Goal: Information Seeking & Learning: Check status

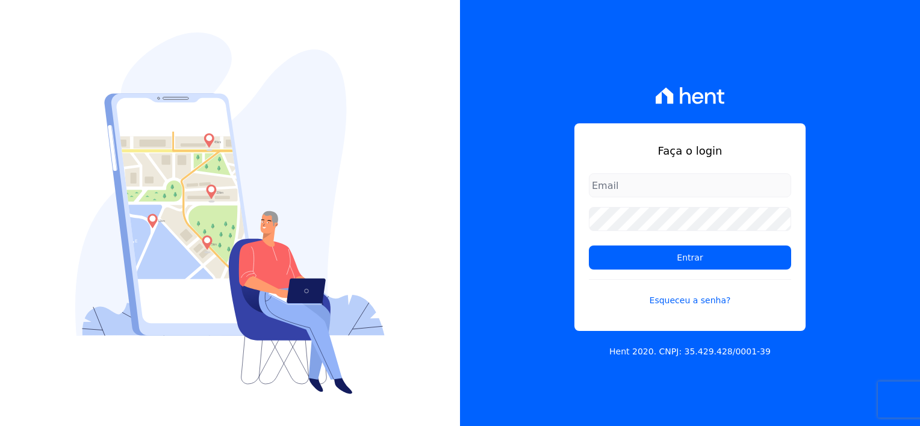
click at [650, 182] on input "email" at bounding box center [690, 185] width 202 height 24
type input "thayna@graalengenharia.com.br"
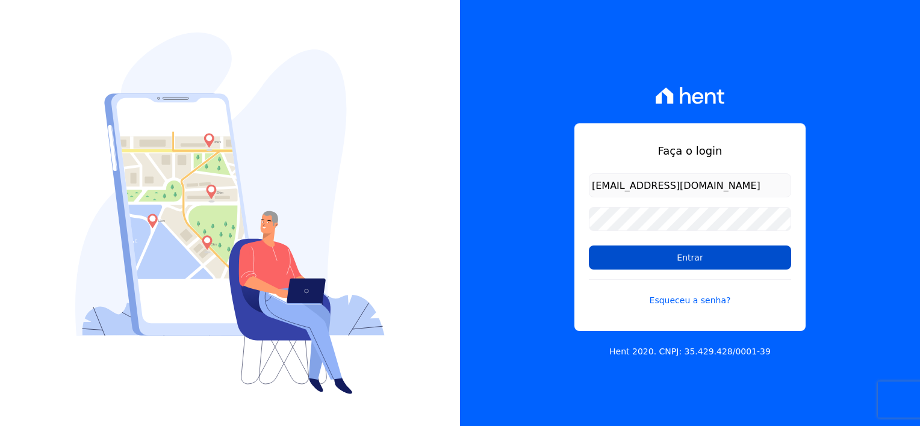
click at [711, 254] on input "Entrar" at bounding box center [690, 258] width 202 height 24
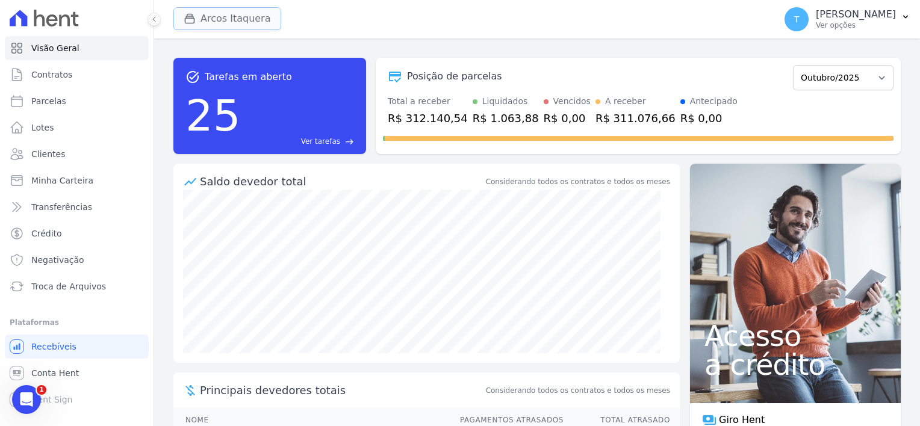
click at [240, 21] on button "Arcos Itaquera" at bounding box center [227, 18] width 108 height 23
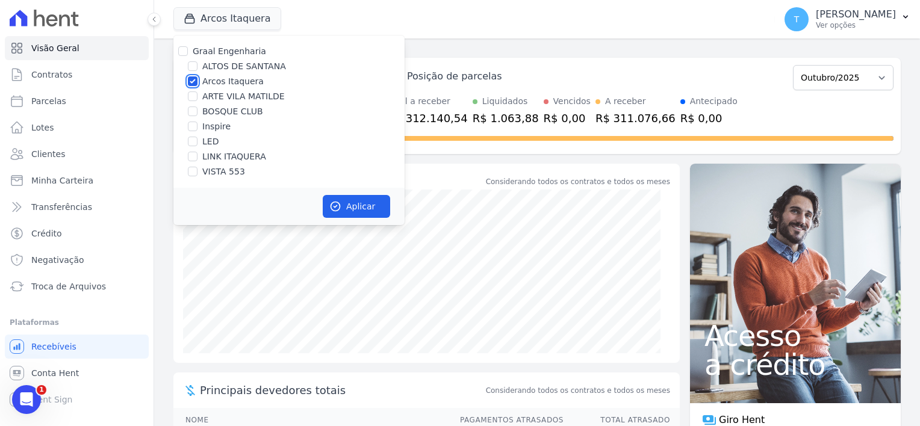
click at [193, 80] on input "Arcos Itaquera" at bounding box center [193, 81] width 10 height 10
checkbox input "false"
click at [190, 154] on input "LINK ITAQUERA" at bounding box center [193, 157] width 10 height 10
checkbox input "true"
click at [363, 206] on button "Aplicar" at bounding box center [356, 206] width 67 height 23
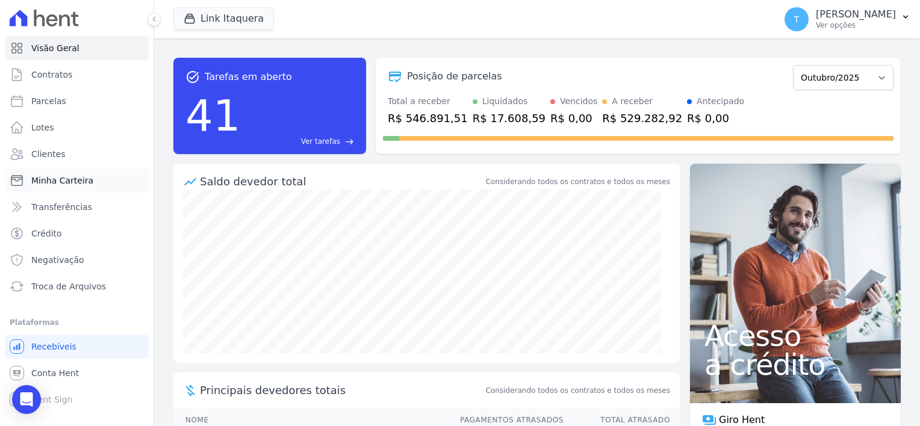
click at [73, 176] on span "Minha Carteira" at bounding box center [62, 181] width 62 height 12
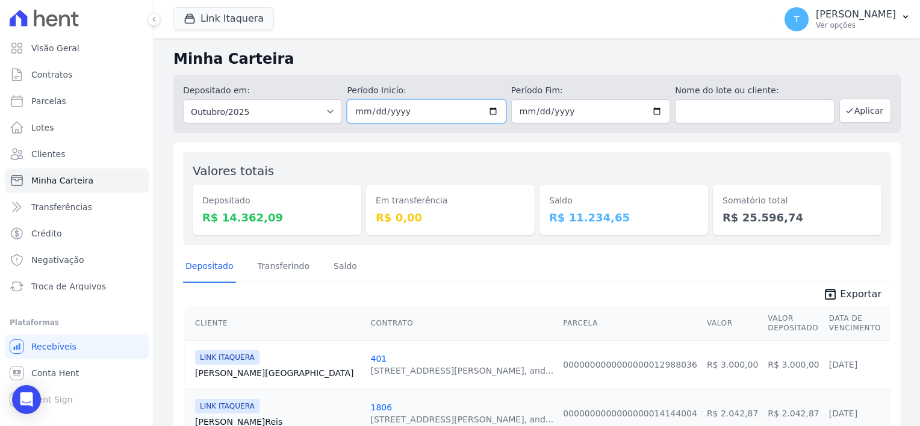
click at [485, 109] on input "2025-10-01" at bounding box center [426, 111] width 159 height 24
type input "[DATE]"
click at [655, 117] on input "2025-10-31" at bounding box center [590, 111] width 159 height 24
click at [655, 110] on input "2025-10-31" at bounding box center [590, 111] width 159 height 24
type input "[DATE]"
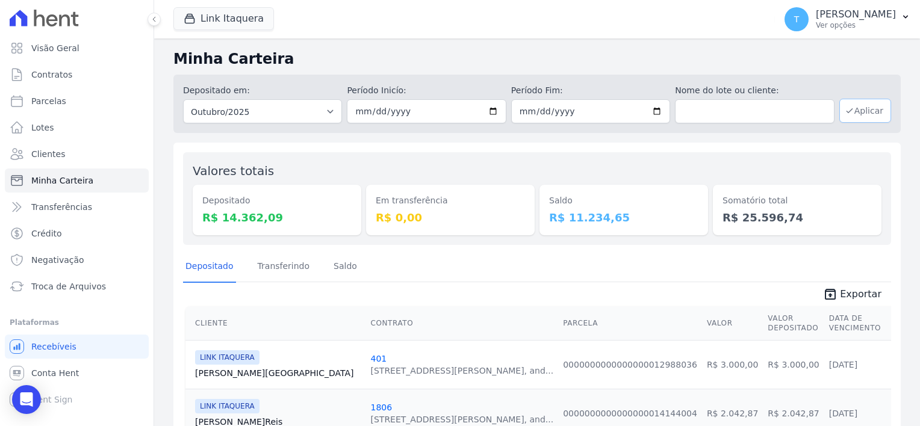
click at [851, 111] on button "Aplicar" at bounding box center [866, 111] width 52 height 24
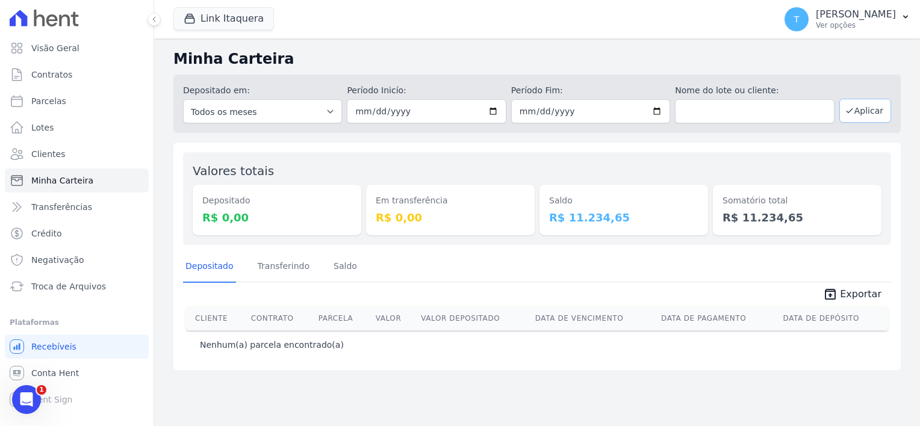
click at [867, 107] on button "Aplicar" at bounding box center [866, 111] width 52 height 24
click at [240, 14] on button "Link Itaquera" at bounding box center [223, 18] width 101 height 23
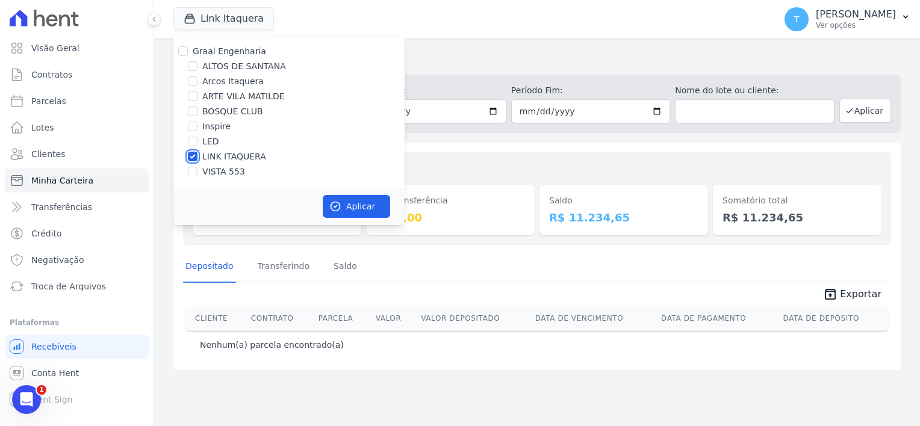
click at [195, 157] on input "LINK ITAQUERA" at bounding box center [193, 157] width 10 height 10
checkbox input "false"
click at [195, 128] on input "Inspire" at bounding box center [193, 127] width 10 height 10
checkbox input "true"
click at [372, 207] on button "Aplicar" at bounding box center [356, 206] width 67 height 23
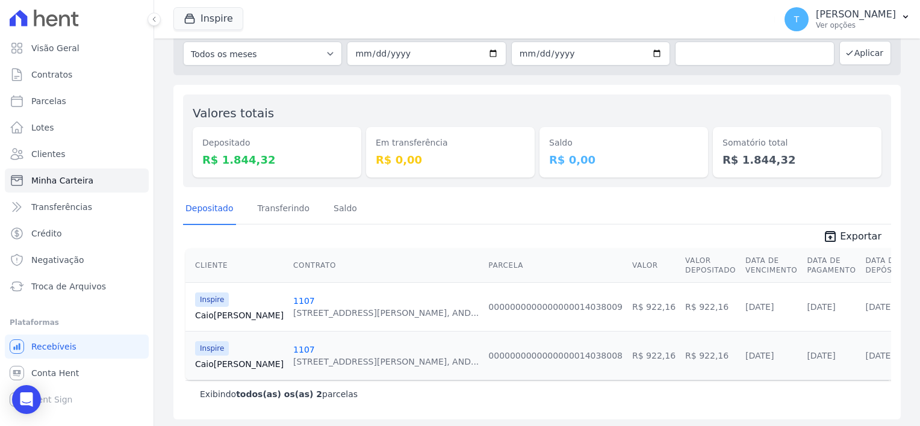
scroll to position [60, 0]
click at [857, 239] on span "Exportar" at bounding box center [861, 235] width 42 height 14
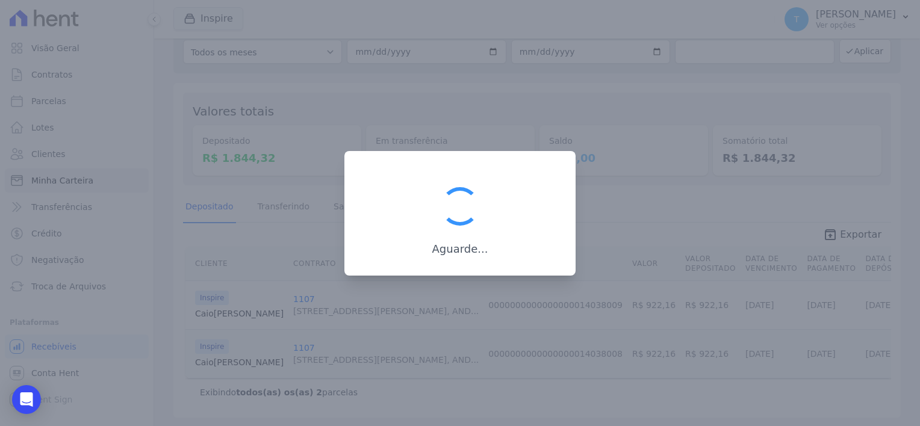
click at [619, 102] on div at bounding box center [460, 213] width 920 height 426
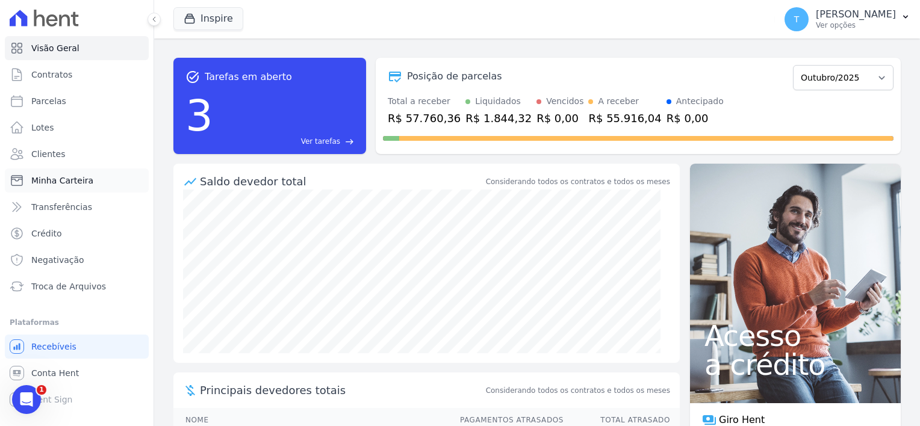
click at [58, 186] on span "Minha Carteira" at bounding box center [62, 181] width 62 height 12
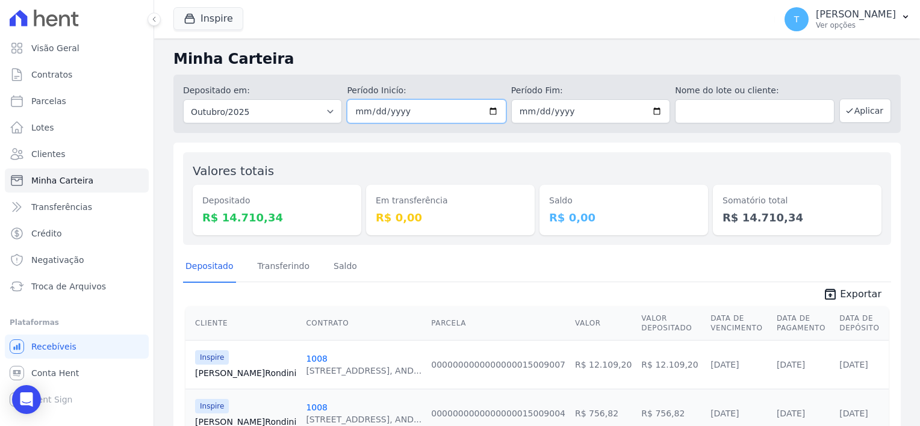
click at [488, 111] on input "2025-10-01" at bounding box center [426, 111] width 159 height 24
type input "[DATE]"
click at [658, 113] on input "2025-10-31" at bounding box center [590, 111] width 159 height 24
click at [648, 111] on input "2025-10-31" at bounding box center [590, 111] width 159 height 24
type input "[DATE]"
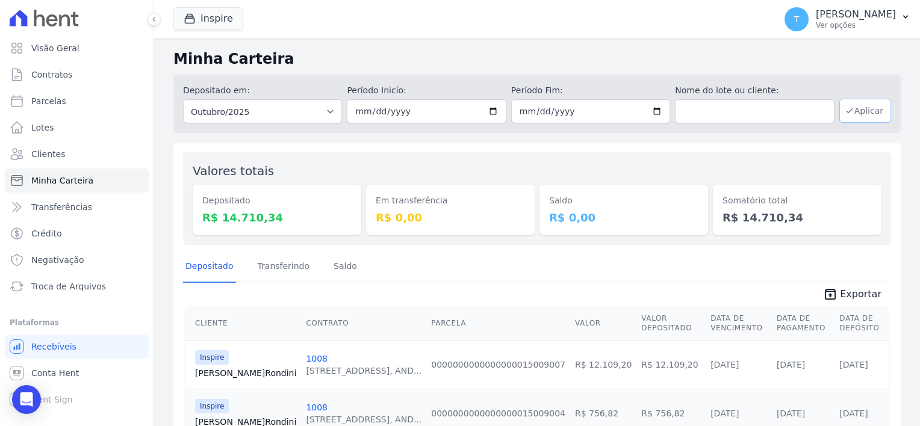
click at [867, 111] on button "Aplicar" at bounding box center [866, 111] width 52 height 24
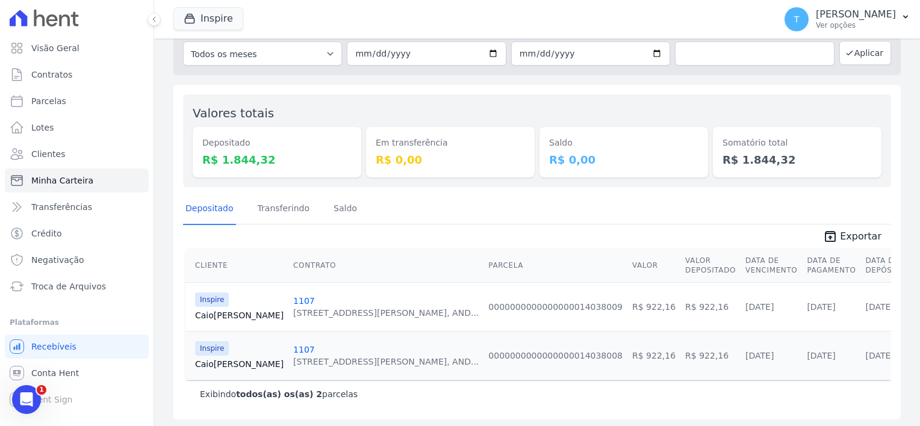
scroll to position [60, 0]
click at [851, 234] on span "Exportar" at bounding box center [861, 235] width 42 height 14
click at [202, 17] on button "Inspire" at bounding box center [208, 18] width 70 height 23
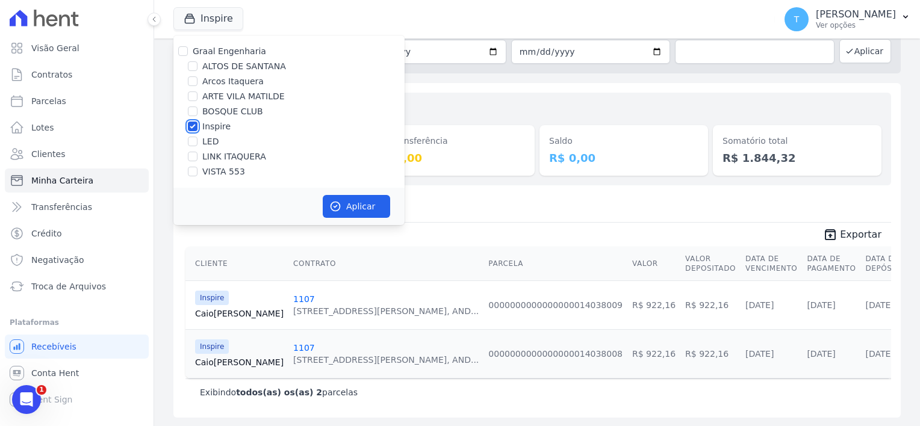
click at [193, 128] on input "Inspire" at bounding box center [193, 127] width 10 height 10
checkbox input "false"
click at [194, 157] on input "LINK ITAQUERA" at bounding box center [193, 157] width 10 height 10
checkbox input "true"
click at [363, 207] on button "Aplicar" at bounding box center [356, 206] width 67 height 23
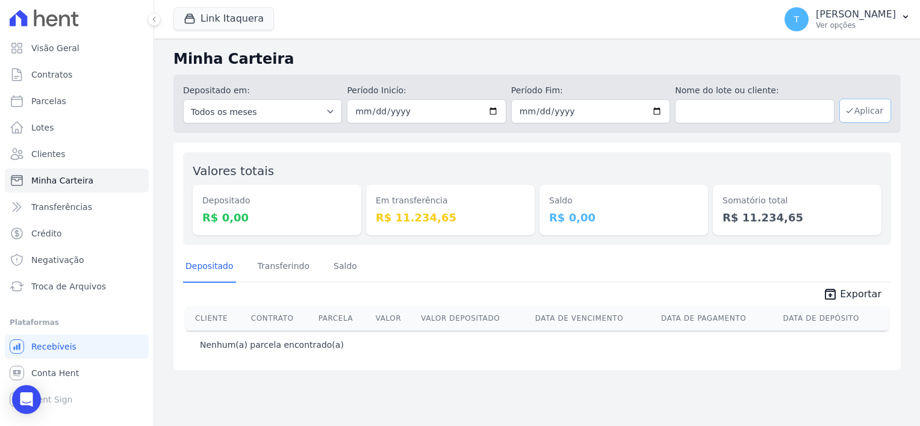
click at [855, 111] on icon "button" at bounding box center [850, 111] width 10 height 10
click at [243, 16] on button "Link Itaquera" at bounding box center [223, 18] width 101 height 23
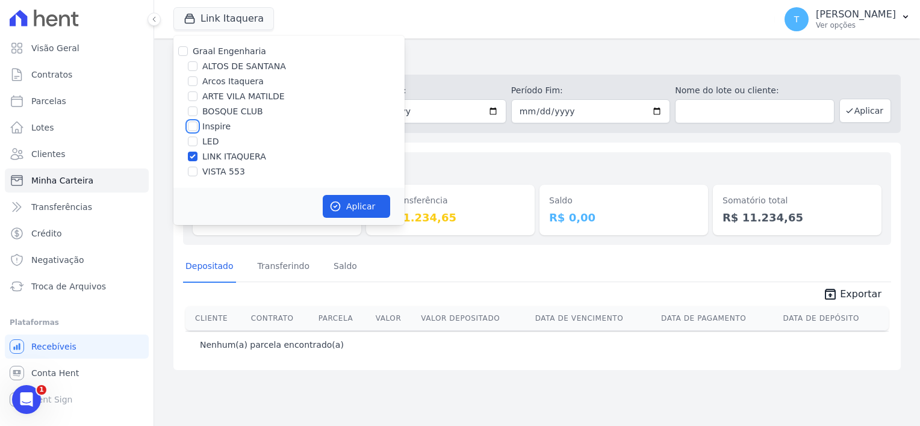
click at [192, 128] on input "Inspire" at bounding box center [193, 127] width 10 height 10
checkbox input "true"
click at [193, 157] on input "LINK ITAQUERA" at bounding box center [193, 157] width 10 height 10
checkbox input "false"
click at [341, 212] on button "Aplicar" at bounding box center [356, 206] width 67 height 23
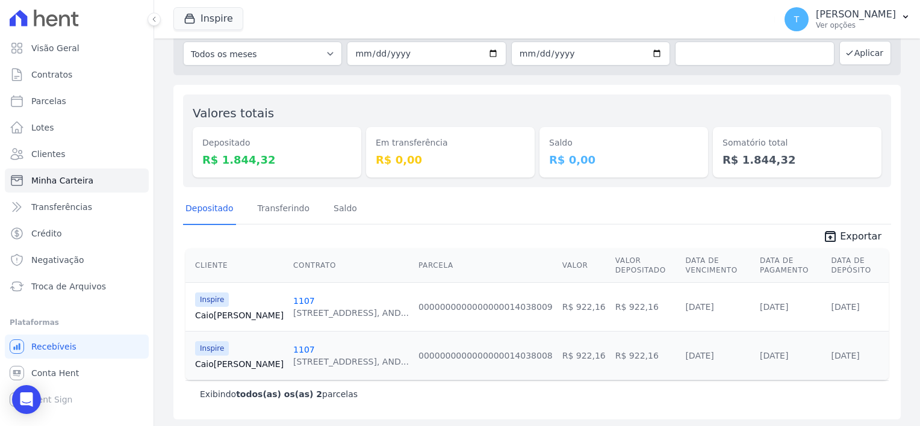
scroll to position [60, 0]
click at [220, 317] on link "Caio Martins" at bounding box center [239, 314] width 89 height 12
click at [223, 360] on link "Caio Martins" at bounding box center [239, 363] width 89 height 12
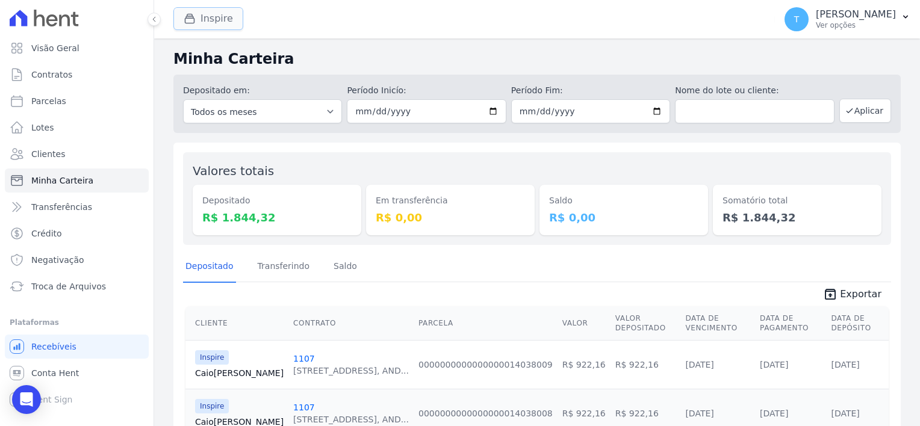
click at [222, 16] on button "Inspire" at bounding box center [208, 18] width 70 height 23
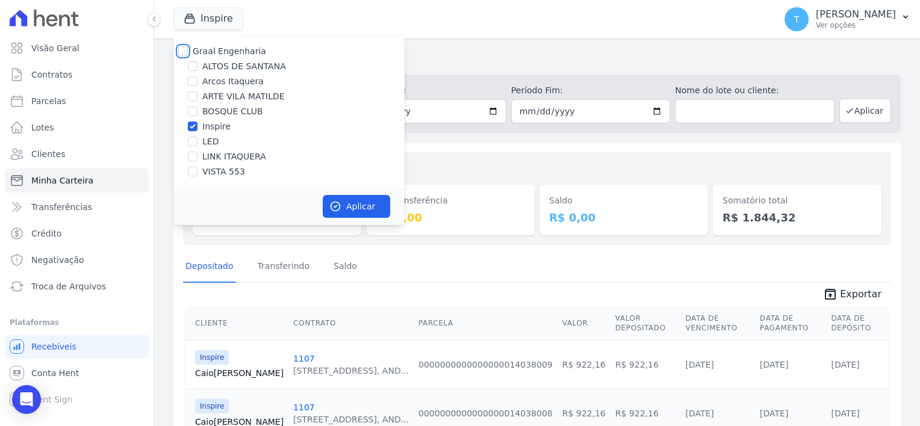
click at [184, 47] on input "Graal Engenharia" at bounding box center [183, 51] width 10 height 10
checkbox input "true"
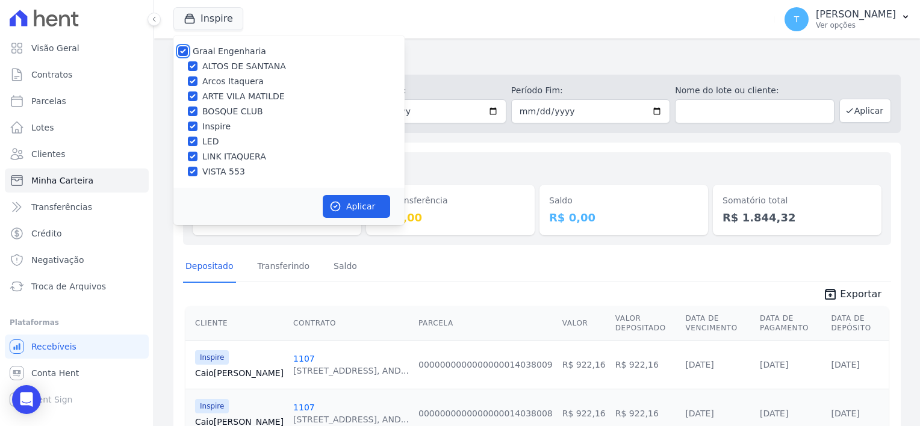
checkbox input "true"
click at [349, 206] on button "Aplicar" at bounding box center [356, 206] width 67 height 23
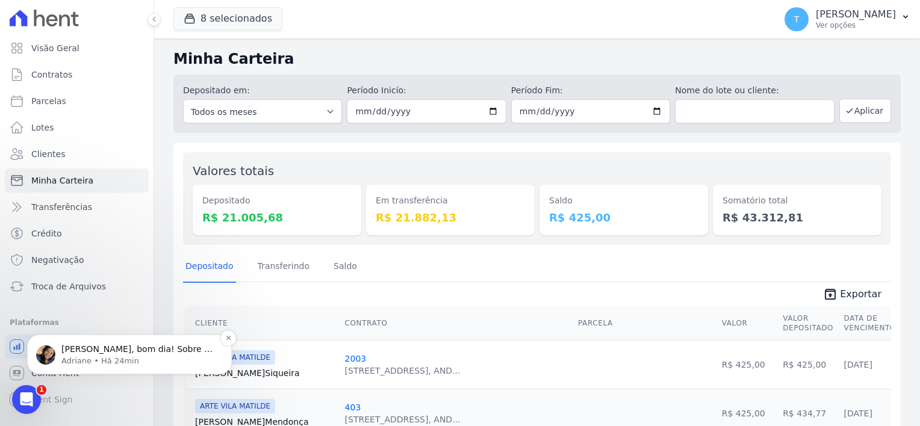
click at [148, 359] on p "Adriane • Há 24min" at bounding box center [138, 361] width 155 height 11
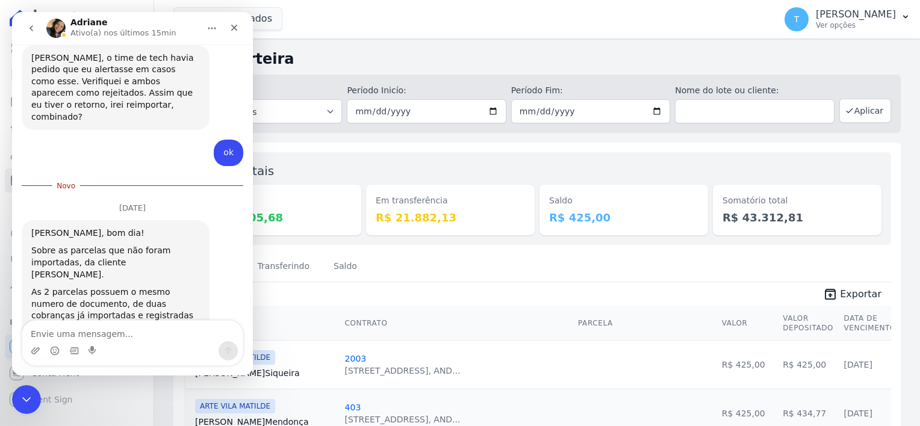
scroll to position [476, 0]
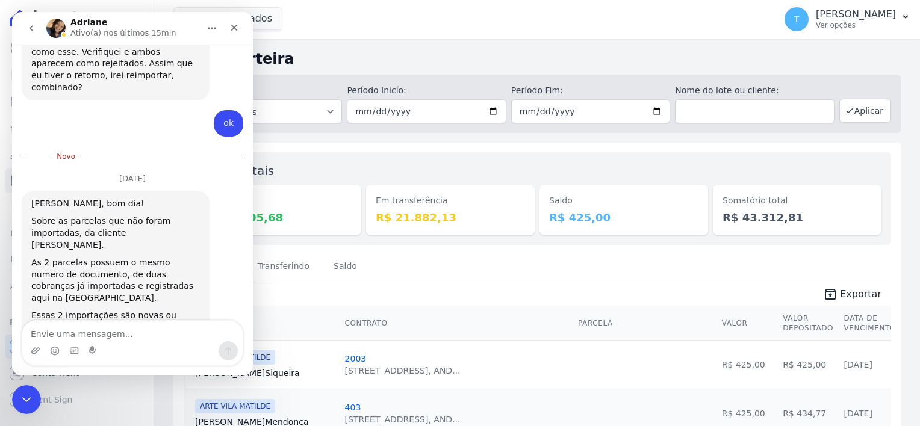
click at [143, 339] on textarea "Envie uma mensagem..." at bounding box center [132, 331] width 220 height 20
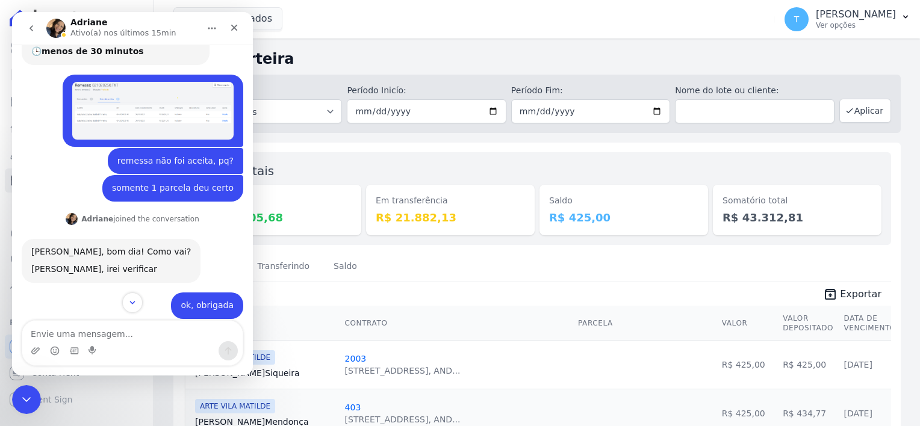
scroll to position [0, 0]
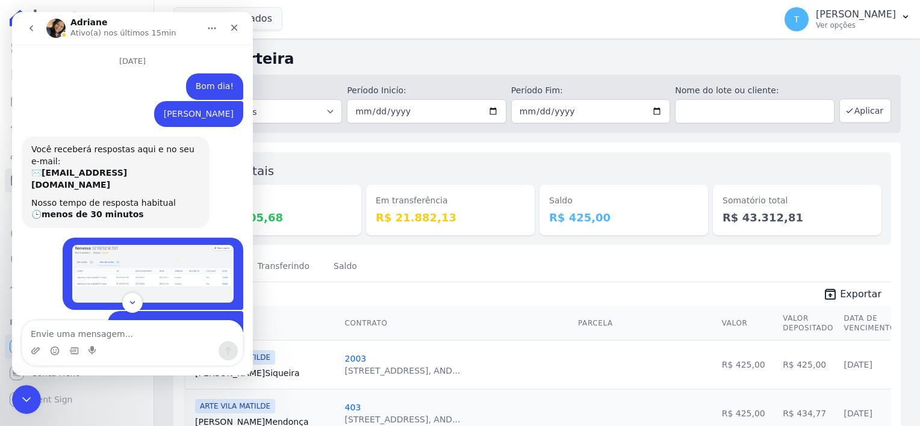
click at [149, 260] on img "Thayna diz…" at bounding box center [152, 274] width 161 height 58
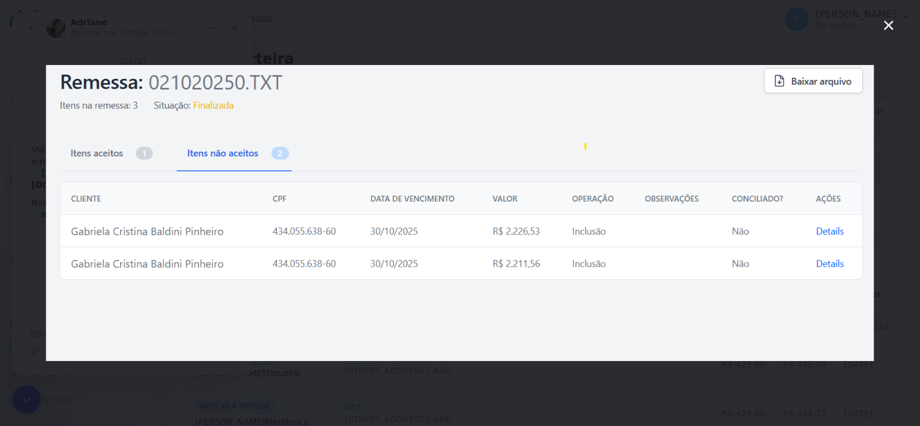
click at [887, 25] on icon "Fechar" at bounding box center [889, 25] width 14 height 14
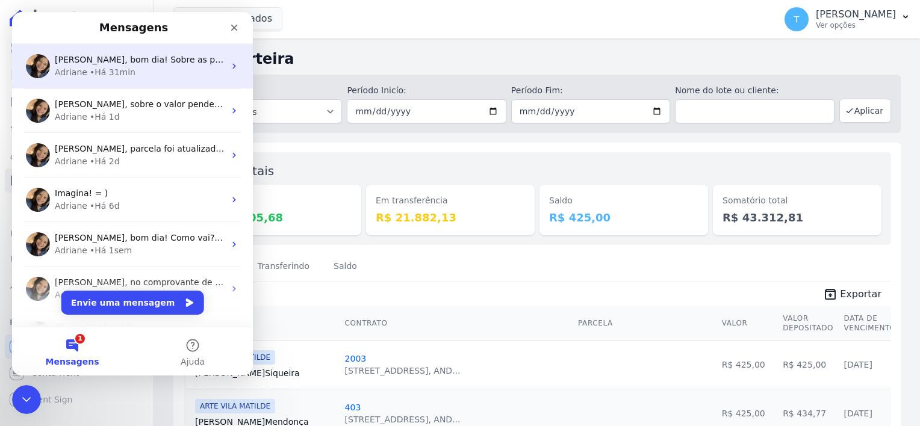
click at [114, 69] on div "• Há 31min" at bounding box center [113, 72] width 46 height 13
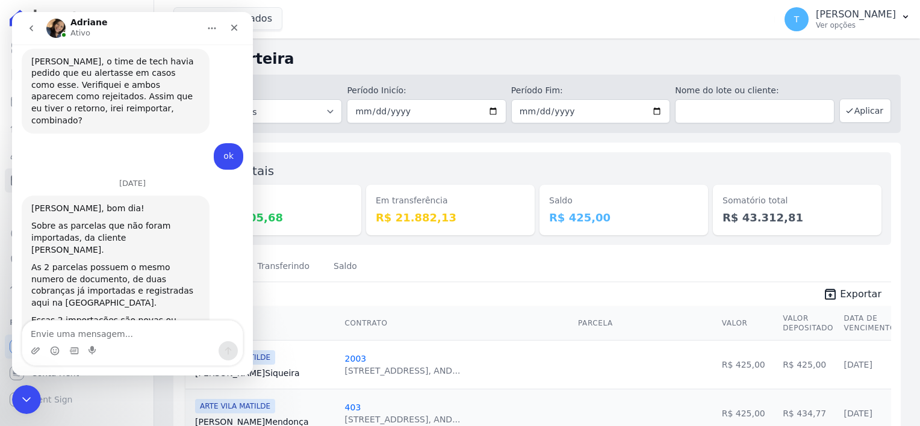
scroll to position [448, 0]
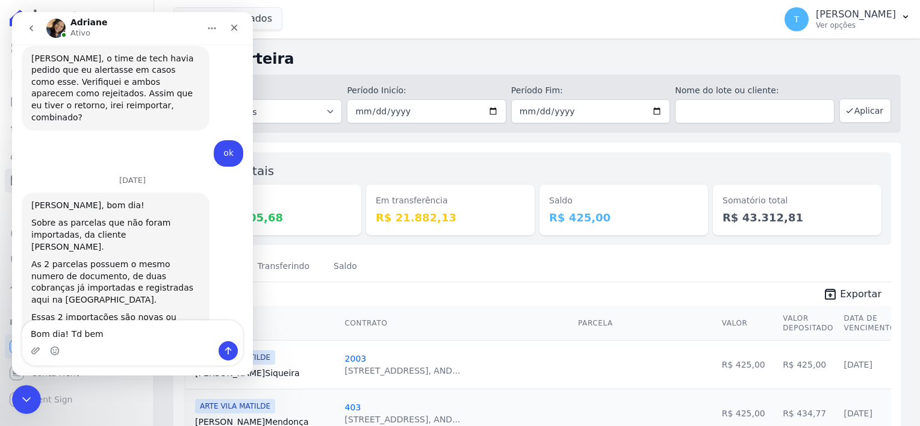
type textarea "Bom dia! Td bem?"
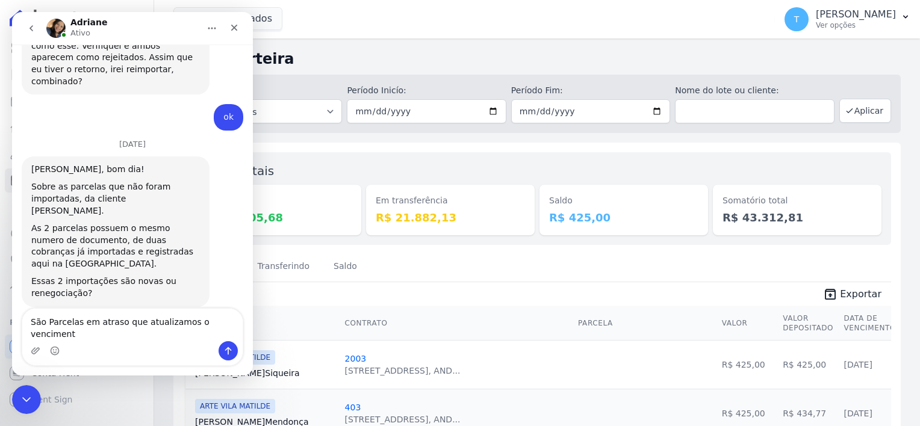
type textarea "São Parcelas em atraso que atualizamos o vencimento"
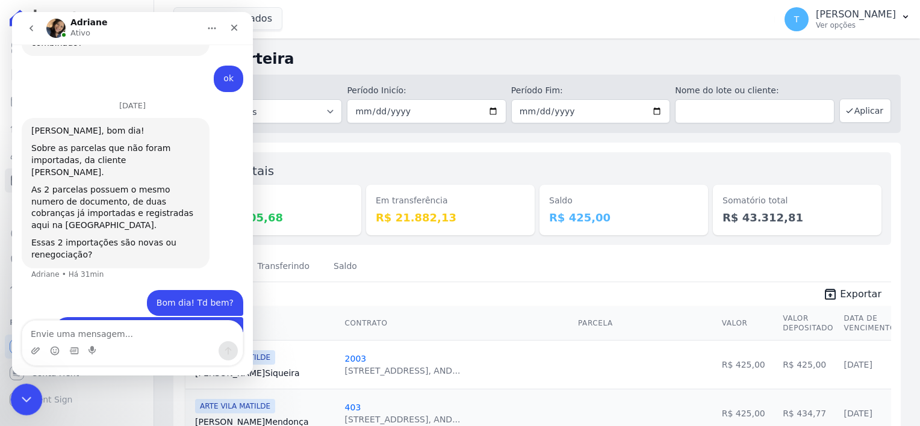
click at [31, 392] on icon "Encerramento do Messenger da Intercom" at bounding box center [24, 398] width 14 height 14
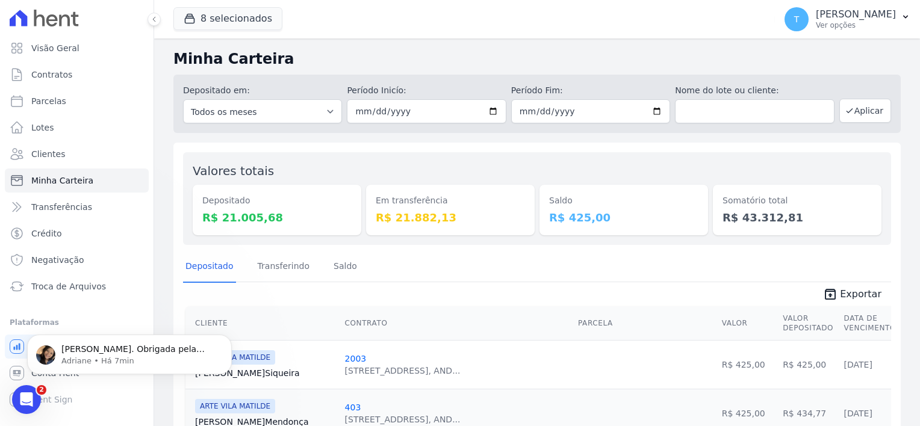
scroll to position [0, 0]
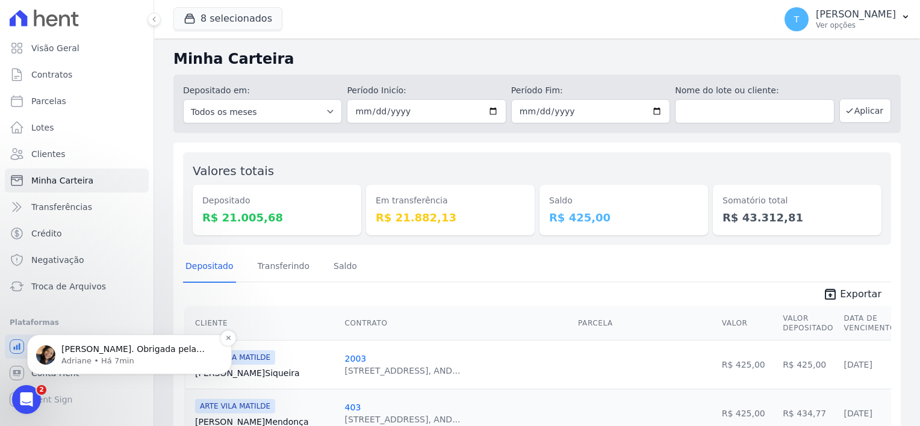
click at [74, 363] on p "Adriane • Há 7min" at bounding box center [138, 361] width 155 height 11
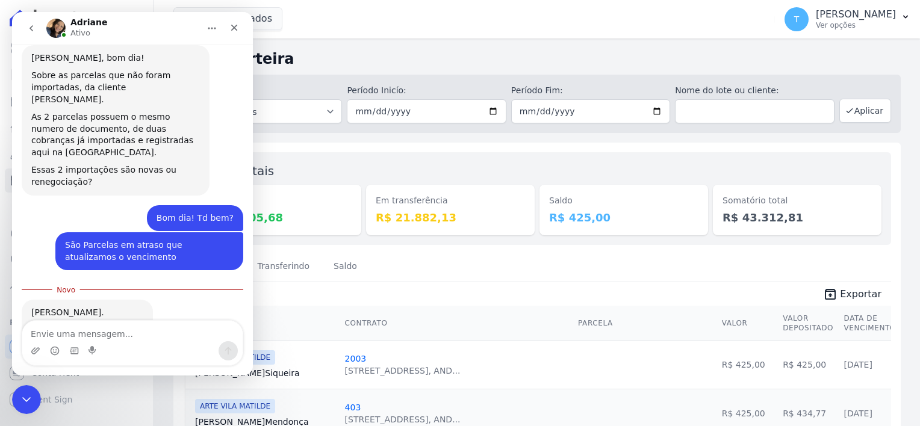
scroll to position [602, 0]
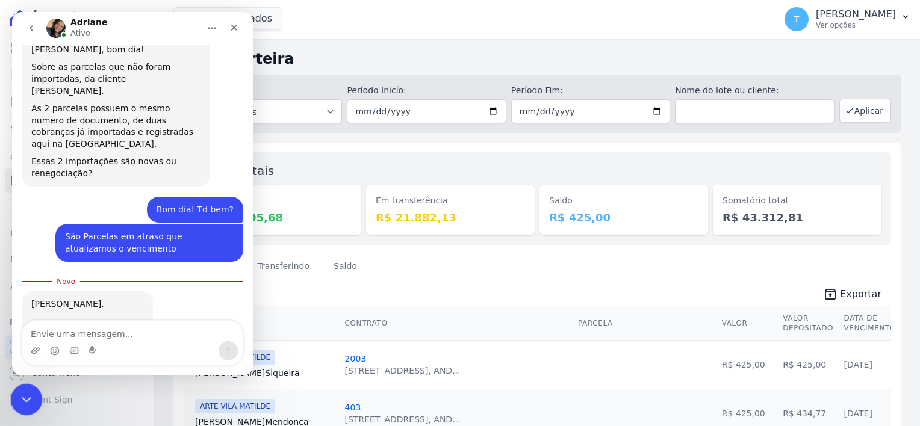
click at [28, 391] on icon "Encerramento do Messenger da Intercom" at bounding box center [24, 398] width 14 height 14
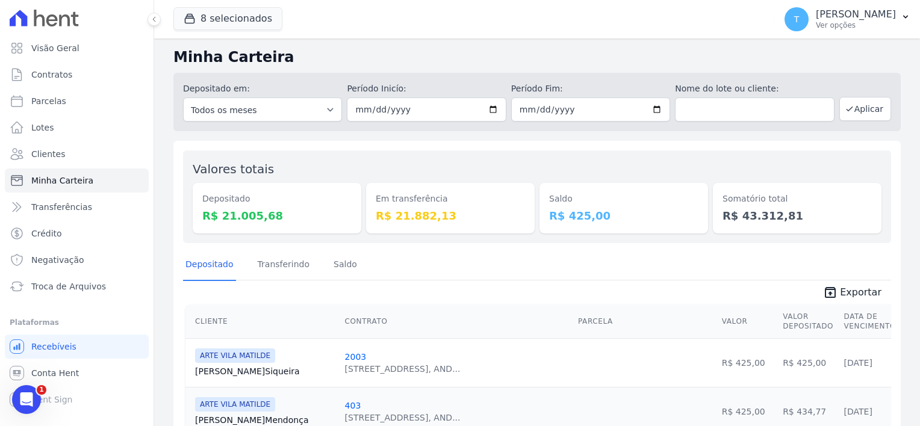
scroll to position [0, 0]
click at [19, 400] on icon "Abertura do Messenger da Intercom" at bounding box center [25, 399] width 20 height 20
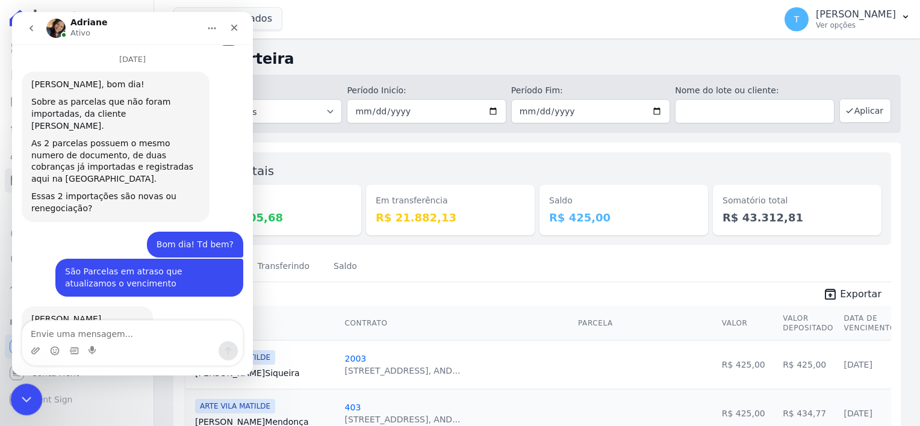
scroll to position [583, 0]
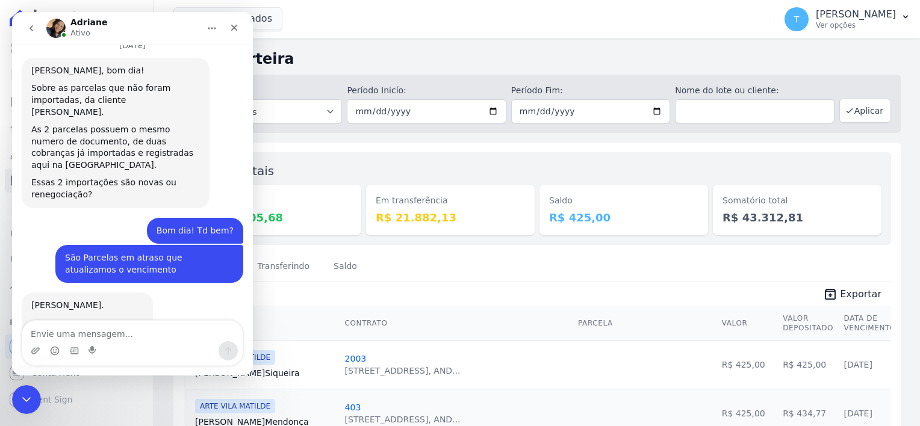
click at [40, 22] on button "go back" at bounding box center [31, 28] width 23 height 23
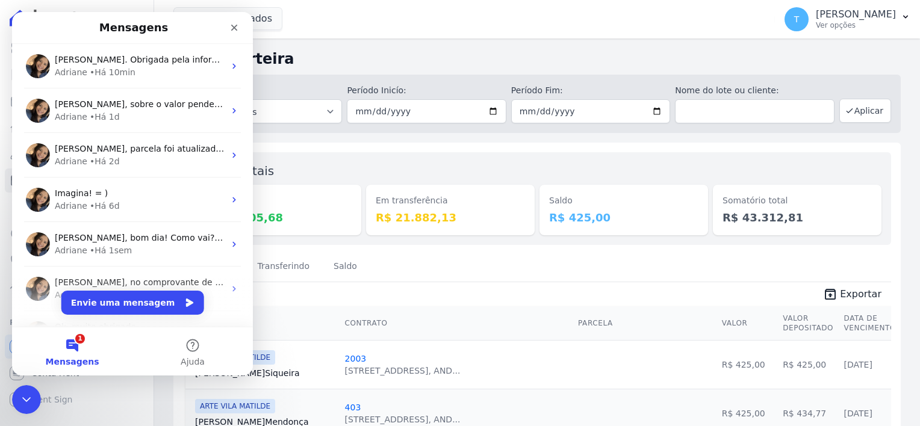
scroll to position [0, 0]
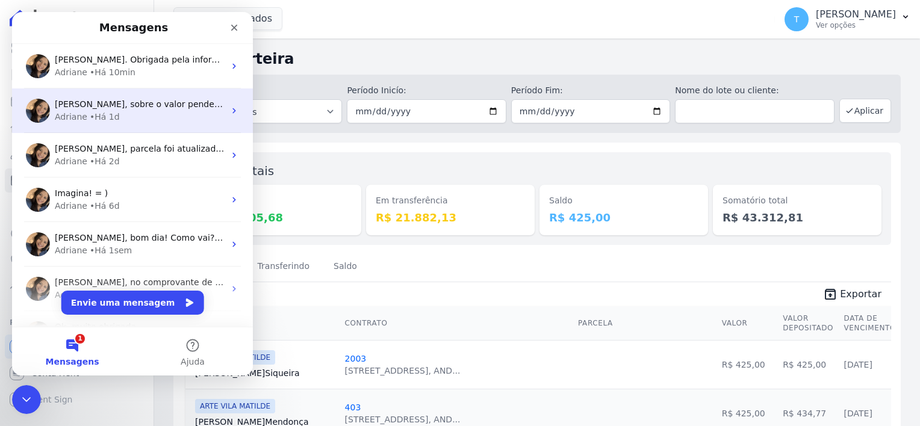
click at [99, 97] on div "[PERSON_NAME], sobre o valor pendente. Haviam 2 cobranças pagas associadas em u…" at bounding box center [132, 111] width 241 height 45
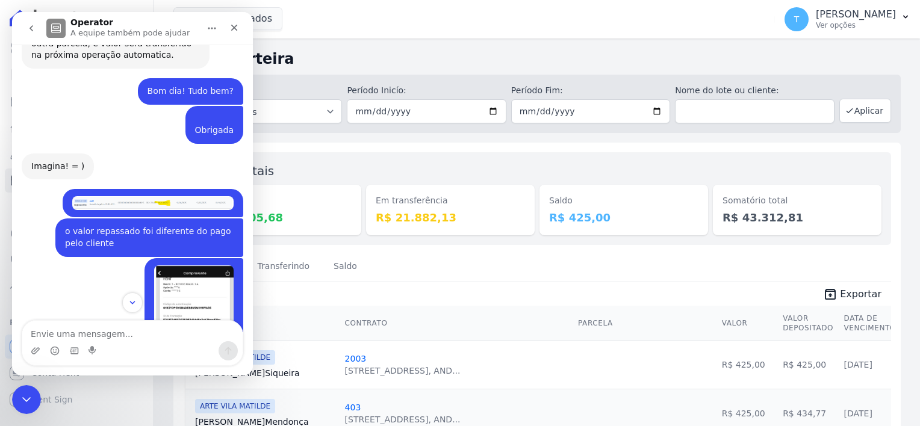
scroll to position [651, 0]
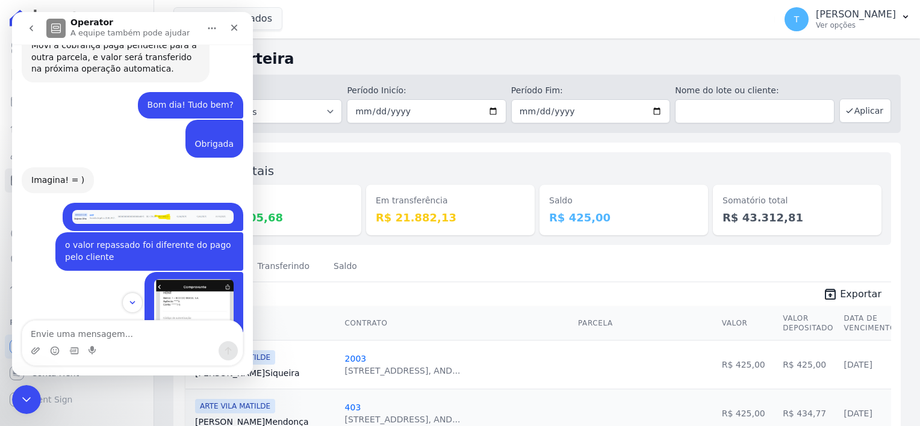
click at [31, 30] on icon "go back" at bounding box center [32, 28] width 4 height 6
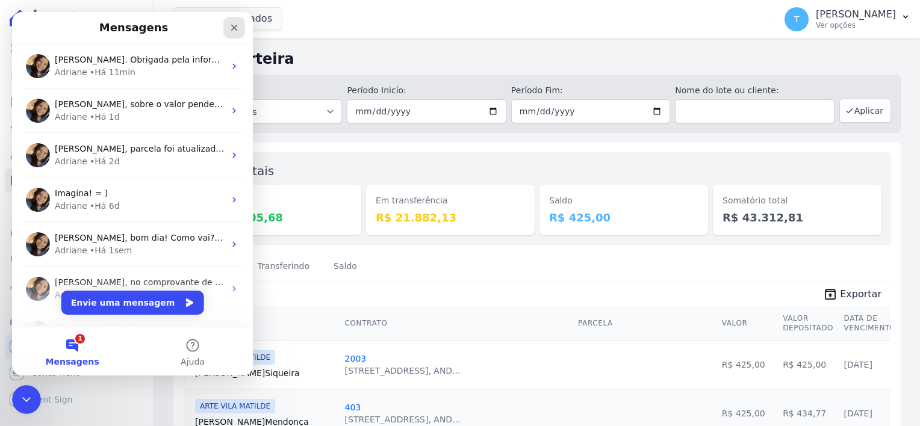
click at [240, 29] on div "Fechar" at bounding box center [234, 28] width 22 height 22
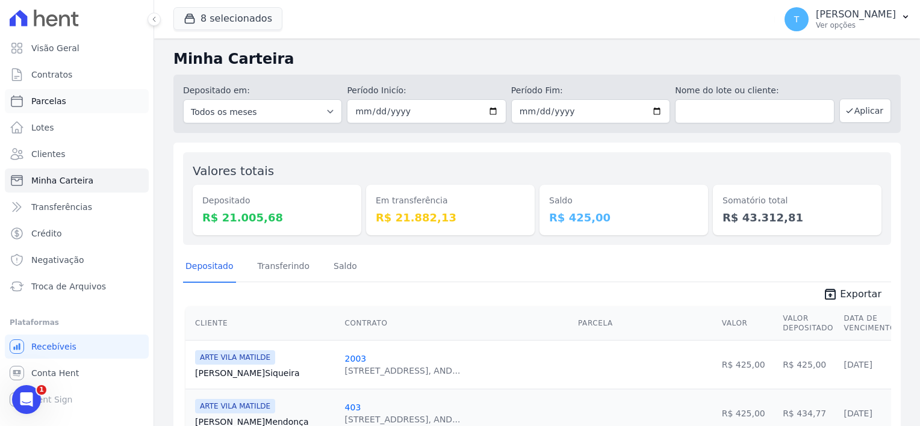
click at [41, 104] on span "Parcelas" at bounding box center [48, 101] width 35 height 12
select select
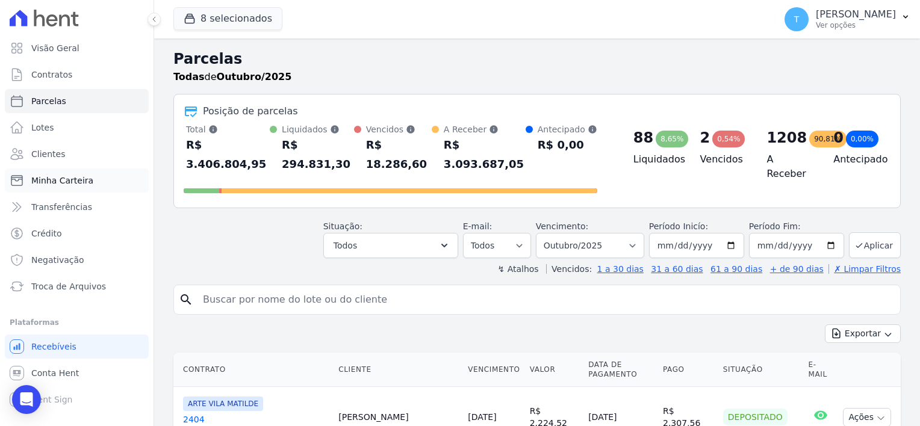
click at [58, 178] on span "Minha Carteira" at bounding box center [62, 181] width 62 height 12
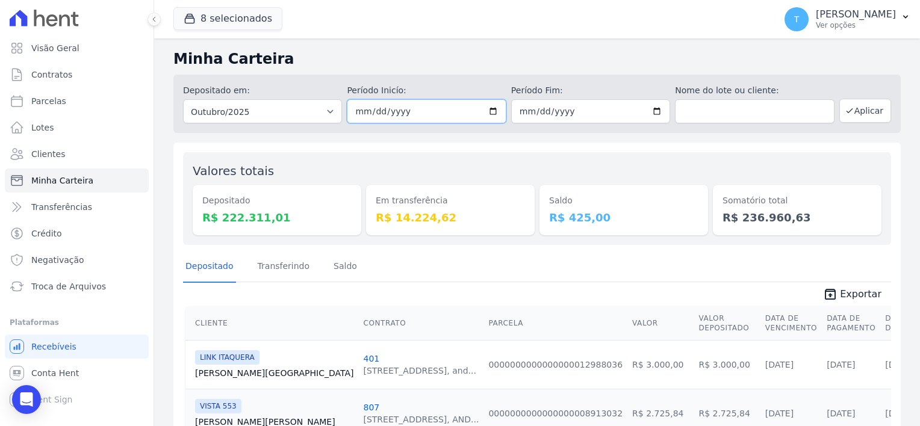
click at [489, 116] on input "2025-10-01" at bounding box center [426, 111] width 159 height 24
click at [721, 113] on input "text" at bounding box center [754, 111] width 159 height 24
click at [490, 111] on input "2025-09-01" at bounding box center [426, 111] width 159 height 24
type input "[DATE]"
click at [737, 110] on input "text" at bounding box center [754, 111] width 159 height 24
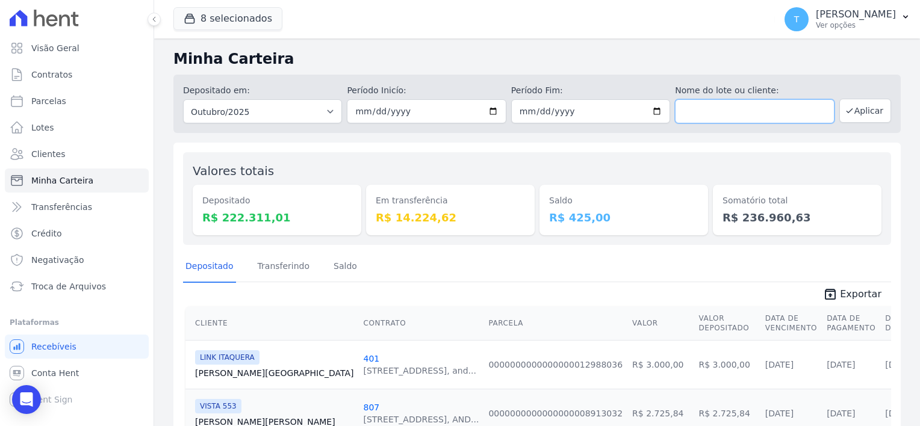
paste input "[PERSON_NAME]"
type input "[PERSON_NAME]"
click at [851, 111] on button "Aplicar" at bounding box center [866, 111] width 52 height 24
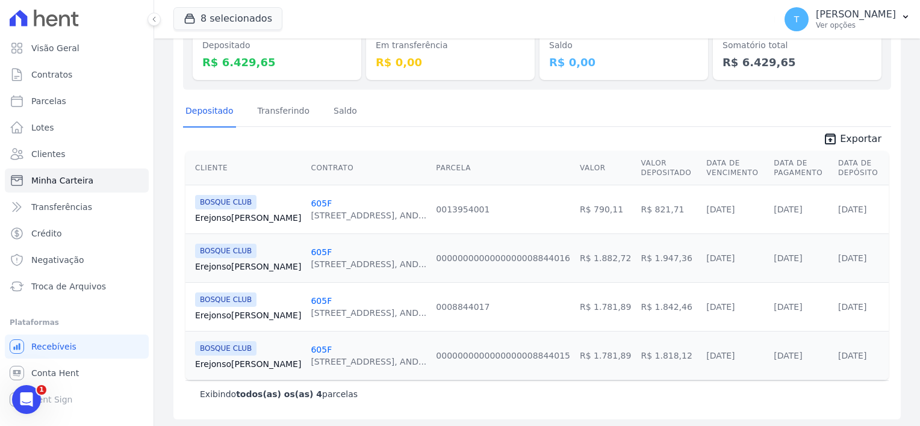
scroll to position [157, 0]
click at [33, 390] on div "Abertura do Messenger da Intercom" at bounding box center [25, 398] width 40 height 40
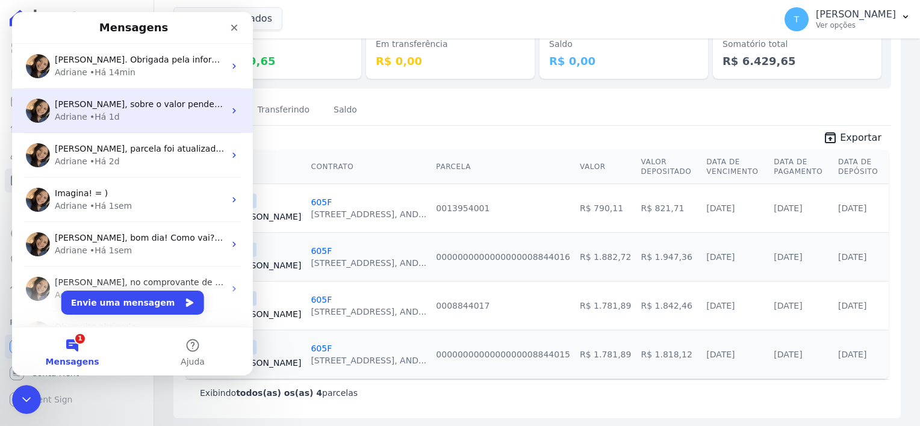
scroll to position [0, 0]
click at [95, 115] on div "• Há 1d" at bounding box center [105, 117] width 30 height 13
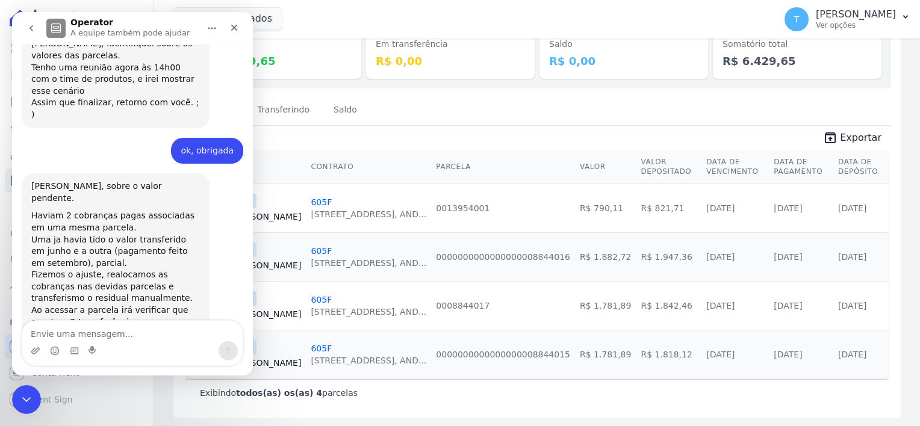
scroll to position [1132, 0]
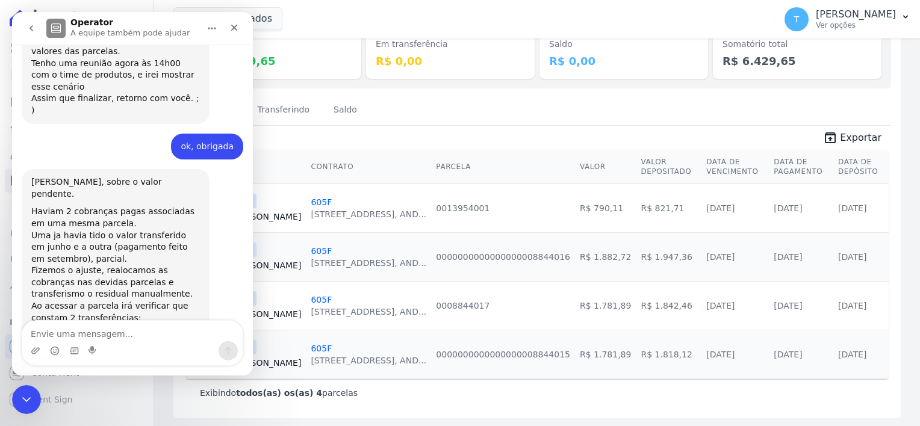
click at [419, 112] on div "Depositado Transferindo [GEOGRAPHIC_DATA]" at bounding box center [537, 111] width 708 height 30
click at [28, 408] on div "Encerramento do Messenger da Intercom" at bounding box center [24, 398] width 29 height 29
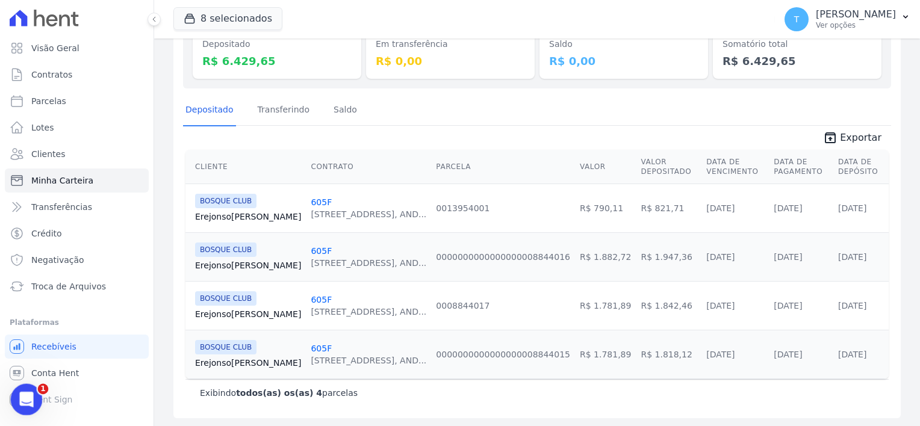
click at [28, 408] on div "Abertura do Messenger da Intercom" at bounding box center [25, 398] width 40 height 40
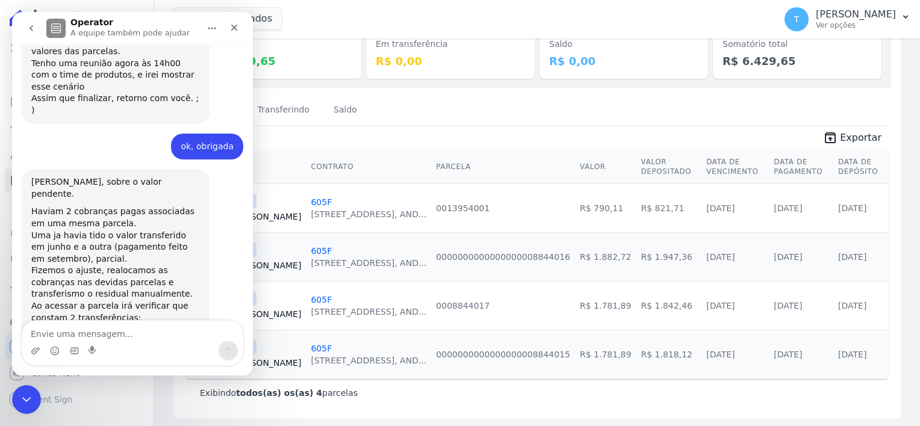
click at [422, 112] on div "Depositado Transferindo [GEOGRAPHIC_DATA]" at bounding box center [537, 111] width 708 height 30
click at [27, 400] on icon "Encerramento do Messenger da Intercom" at bounding box center [24, 398] width 14 height 14
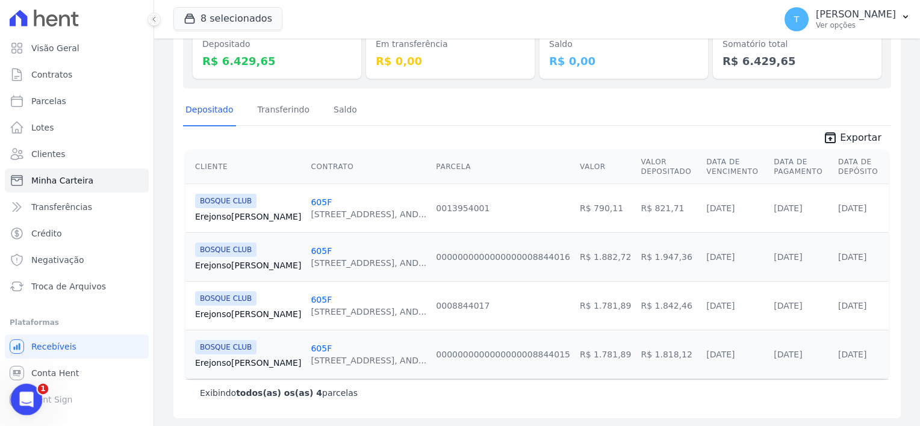
click at [29, 395] on icon "Abertura do Messenger da Intercom" at bounding box center [25, 399] width 20 height 20
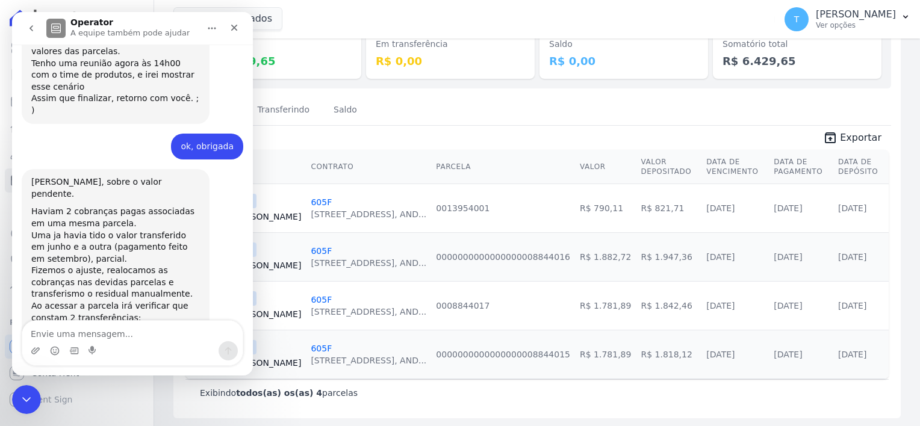
click at [101, 323] on textarea "Envie uma mensagem..." at bounding box center [132, 331] width 220 height 20
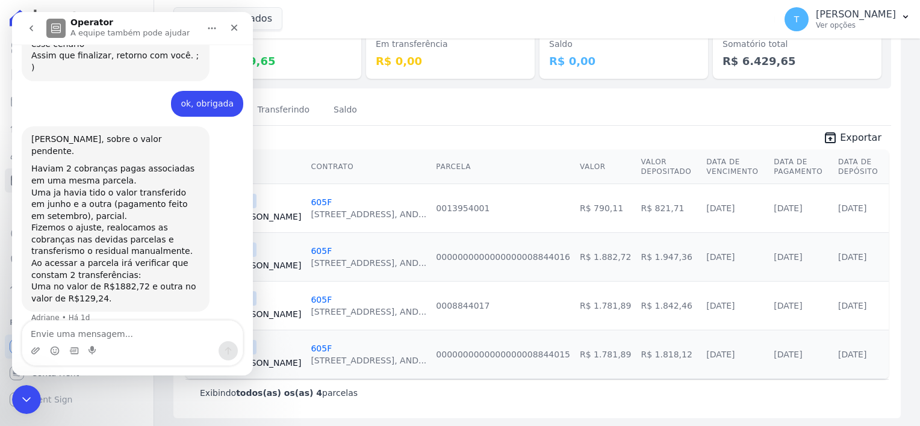
scroll to position [1225, 0]
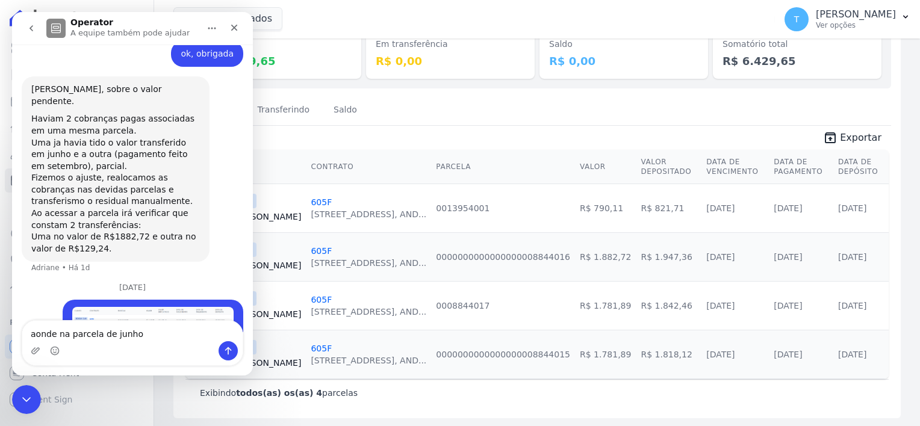
type textarea "aonde na parcela de junho?"
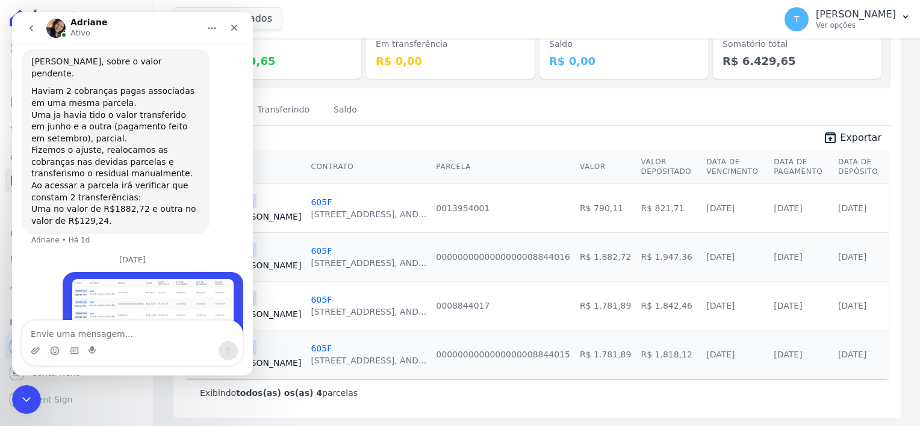
click at [677, 390] on div "Exibindo todos(as) os(as) 4 parcelas" at bounding box center [537, 393] width 675 height 12
click at [25, 392] on icon "Encerramento do Messenger da Intercom" at bounding box center [24, 398] width 14 height 14
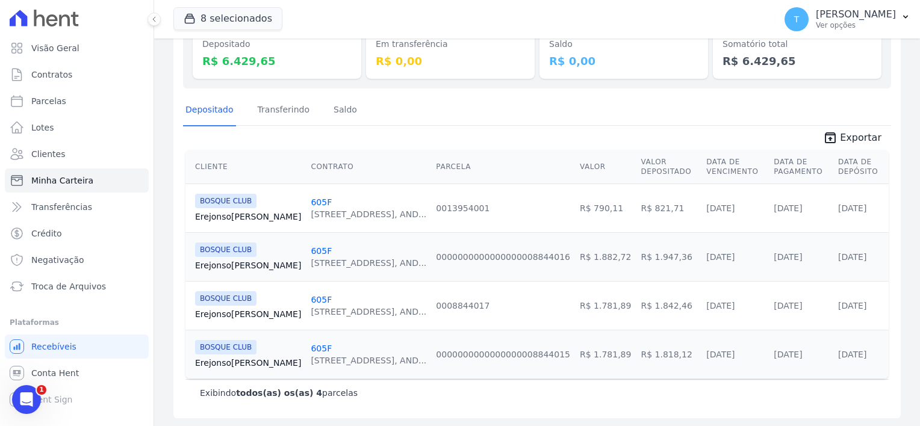
click at [228, 262] on link "Erejonso Silva" at bounding box center [248, 266] width 106 height 12
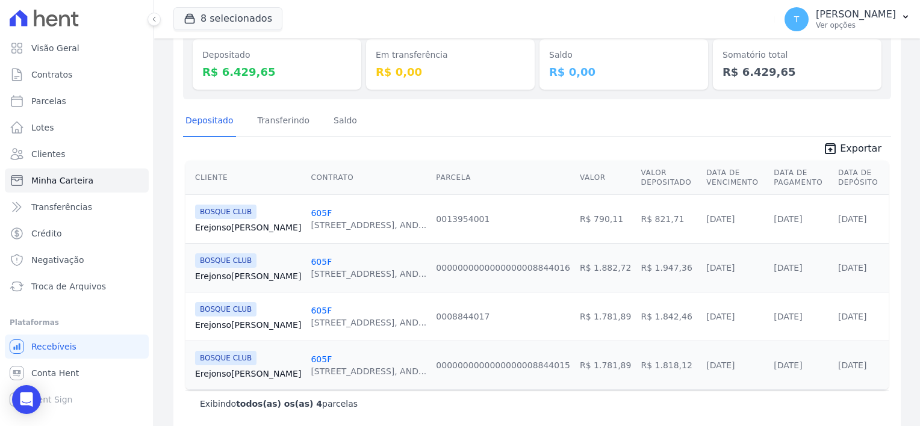
scroll to position [157, 0]
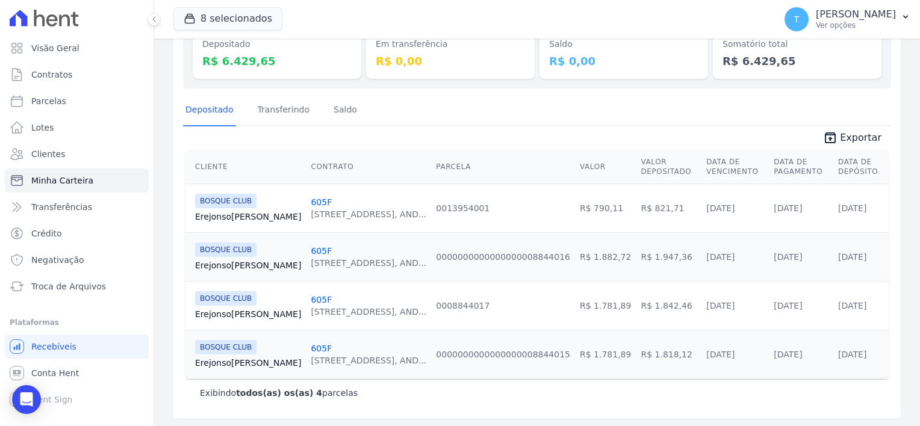
click at [233, 359] on link "Erejonso Silva" at bounding box center [248, 363] width 106 height 12
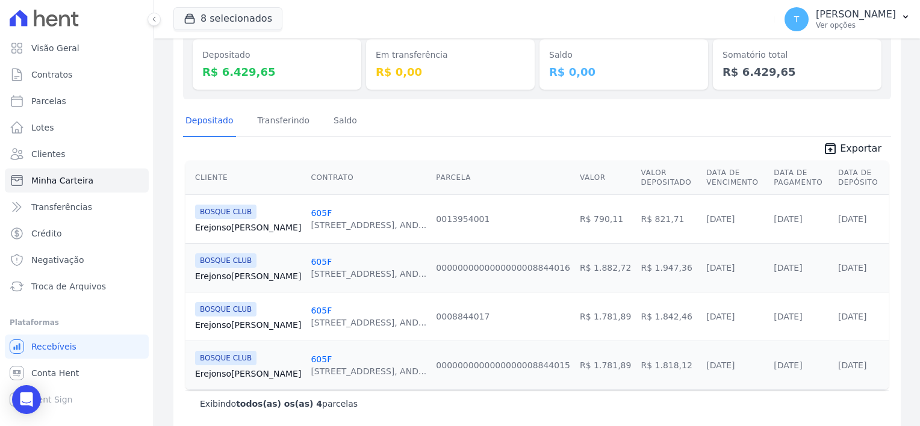
scroll to position [157, 0]
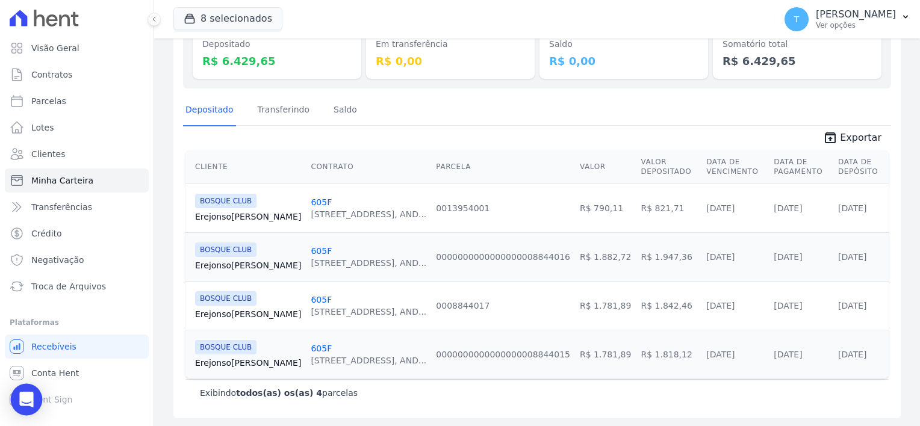
click at [27, 407] on div "Open Intercom Messenger" at bounding box center [27, 400] width 32 height 32
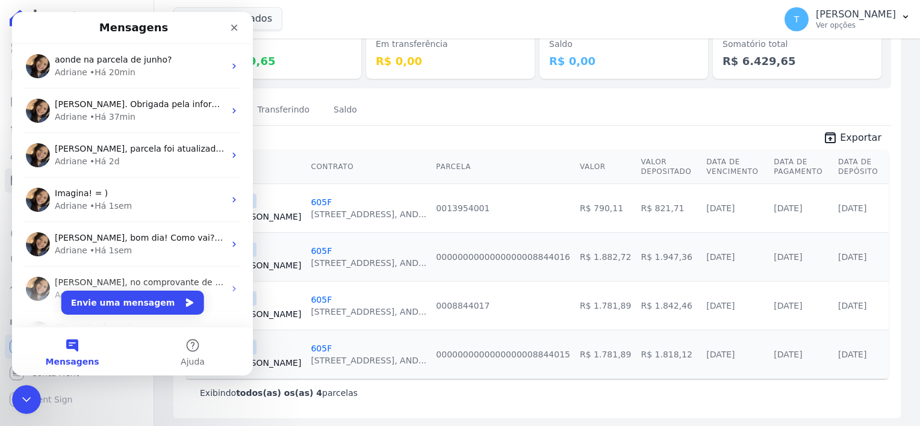
scroll to position [0, 0]
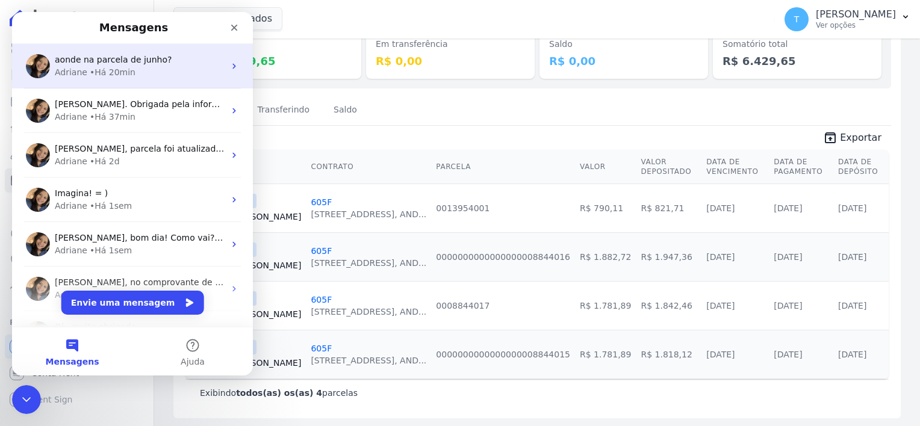
click at [125, 72] on div "• Há 20min" at bounding box center [113, 72] width 46 height 13
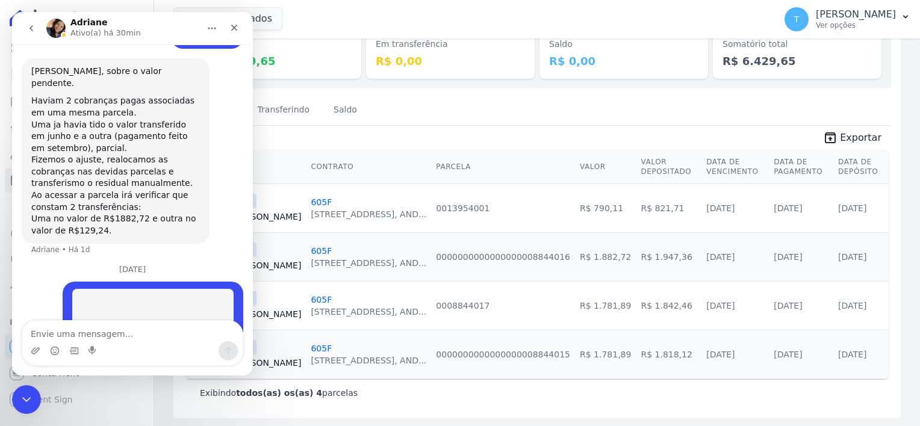
scroll to position [1253, 0]
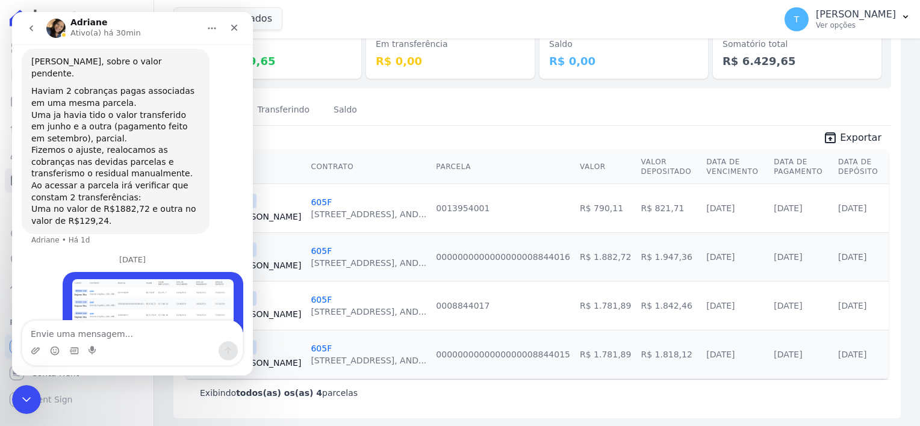
drag, startPoint x: 132, startPoint y: 251, endPoint x: 107, endPoint y: 249, distance: 25.4
click at [107, 279] on img "Thayna diz…" at bounding box center [152, 305] width 161 height 52
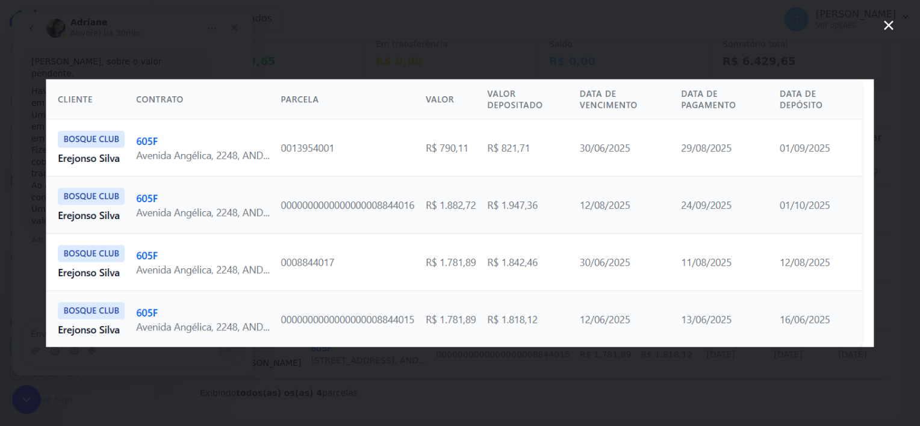
click at [887, 31] on icon "Fechar" at bounding box center [889, 25] width 14 height 14
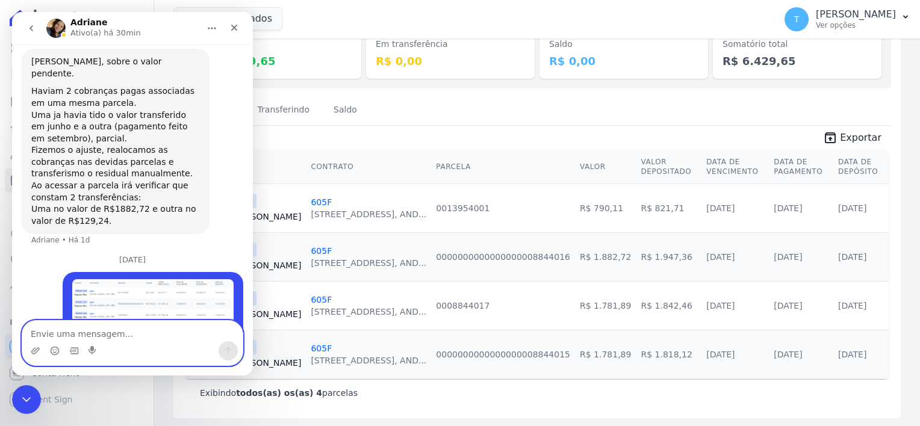
click at [143, 337] on textarea "Envie uma mensagem..." at bounding box center [132, 331] width 220 height 20
type textarea "por gentileza desconsiderar"
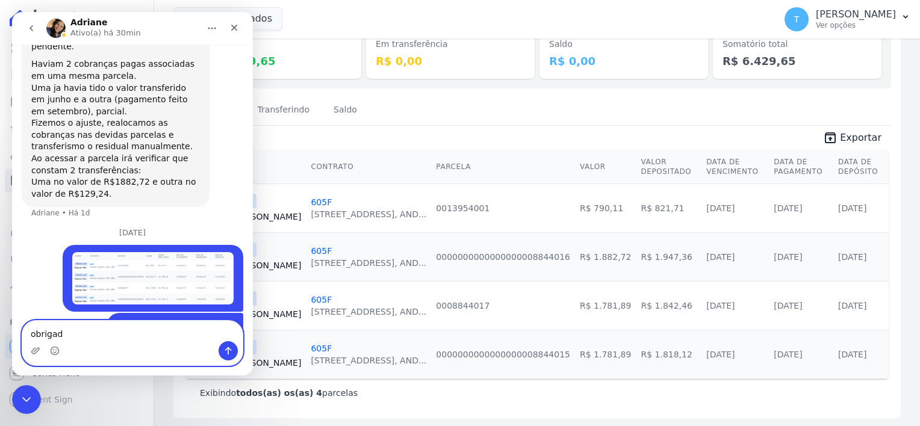
type textarea "obrigada"
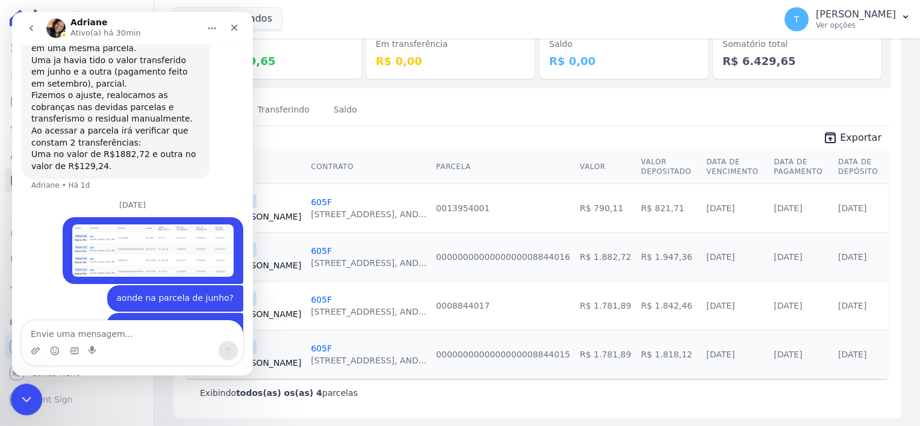
click at [28, 396] on icon "Encerramento do Messenger da Intercom" at bounding box center [24, 398] width 8 height 5
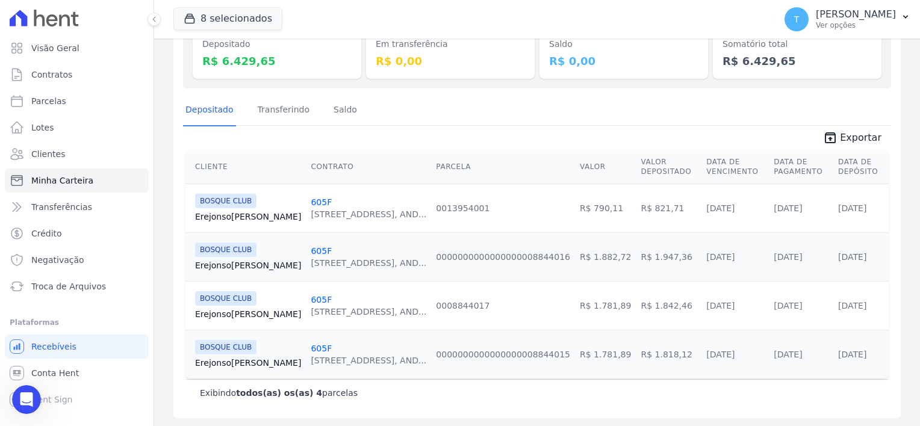
scroll to position [1307, 0]
click at [225, 262] on link "Erejonso Silva" at bounding box center [248, 266] width 106 height 12
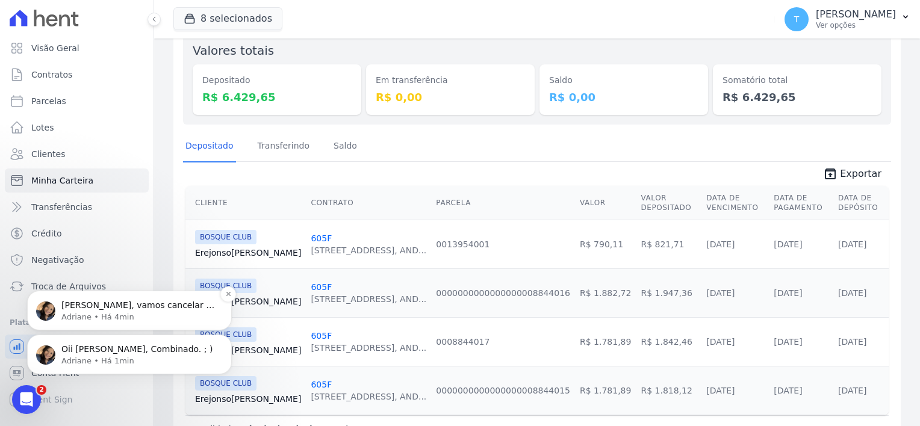
click at [106, 314] on p "Adriane • Há 4min" at bounding box center [138, 317] width 155 height 11
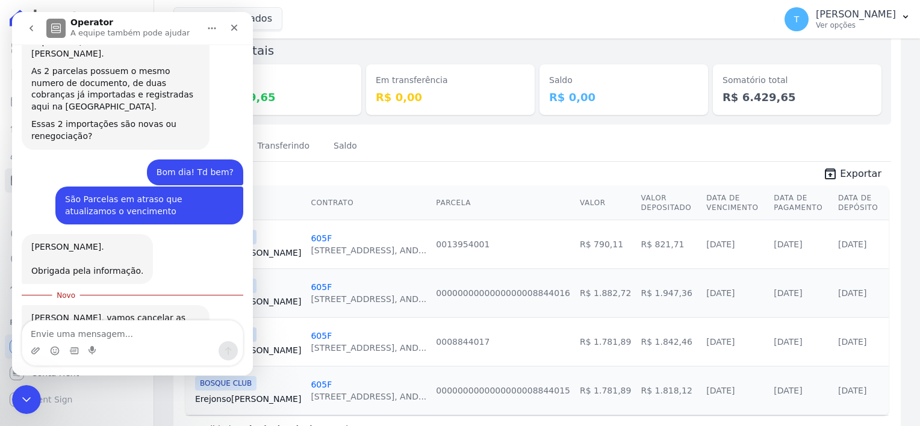
scroll to position [677, 0]
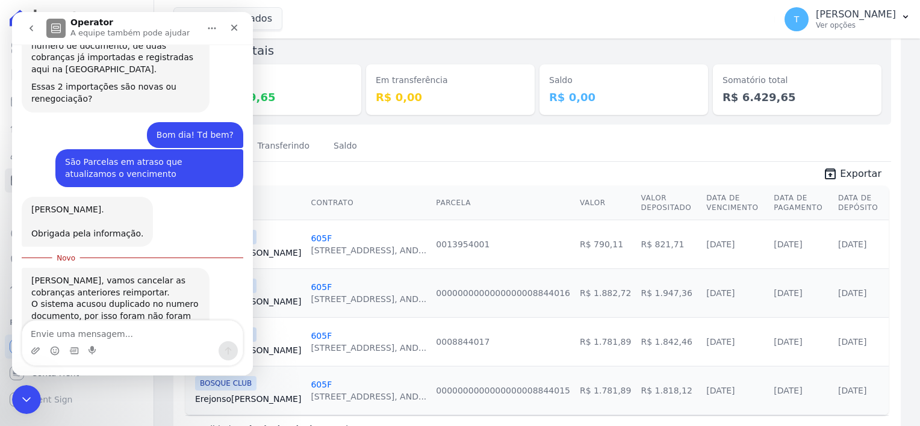
click at [71, 331] on textarea "Envie uma mensagem..." at bounding box center [132, 331] width 220 height 20
type textarea "ok, muito obrigada"
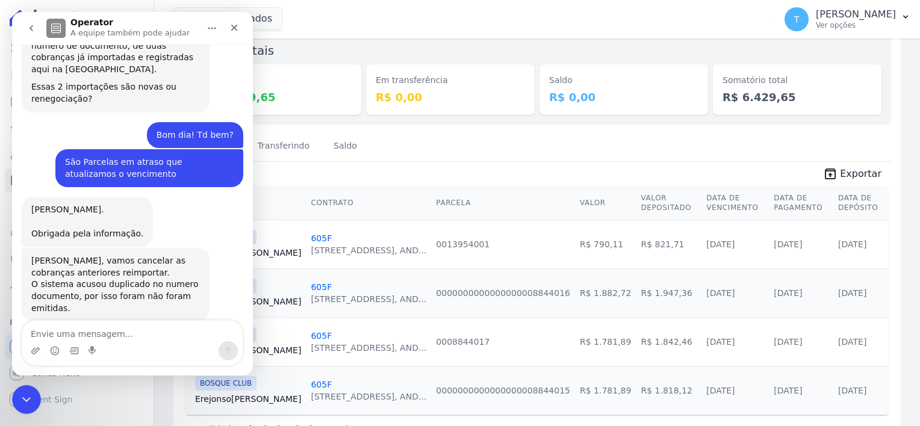
scroll to position [693, 0]
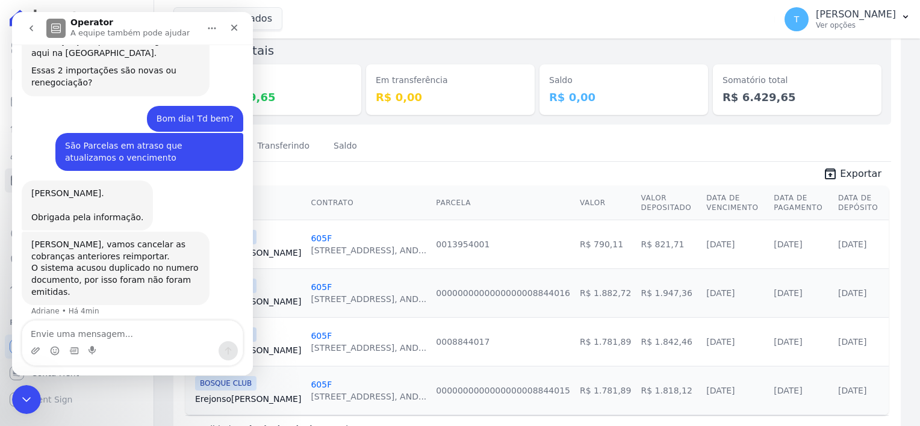
click at [33, 27] on icon "go back" at bounding box center [32, 28] width 10 height 10
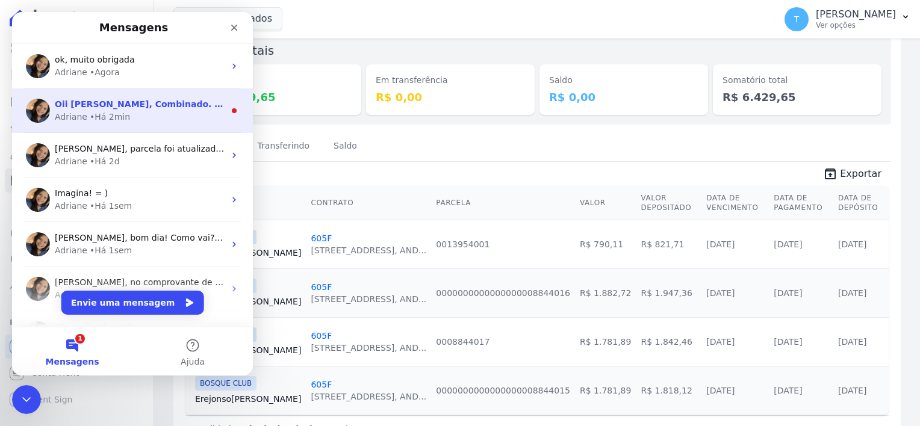
click at [96, 117] on div "• Há 2min" at bounding box center [110, 117] width 40 height 13
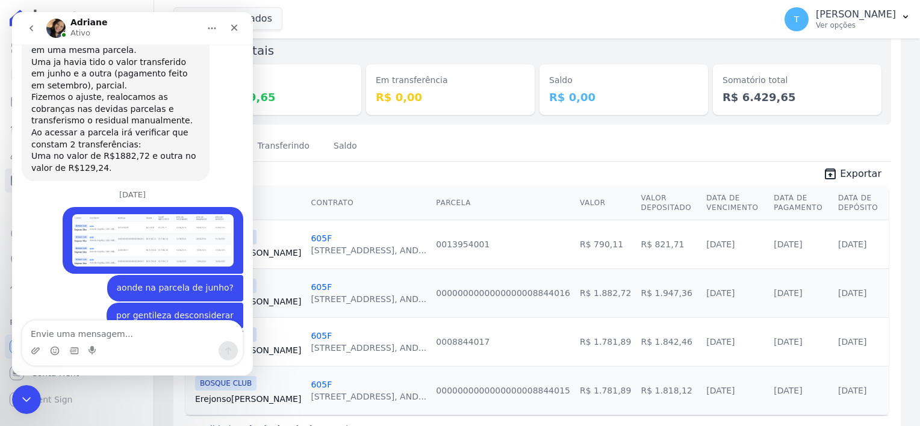
scroll to position [1381, 0]
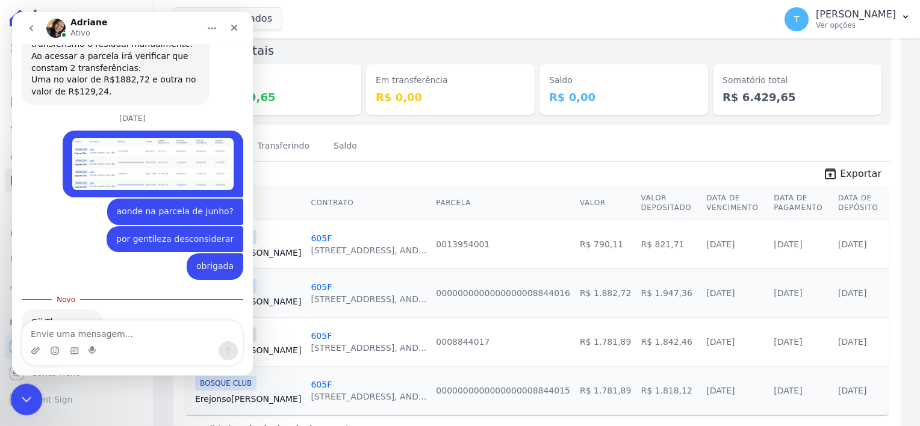
click at [24, 389] on div "Encerramento do Messenger da Intercom" at bounding box center [24, 398] width 29 height 29
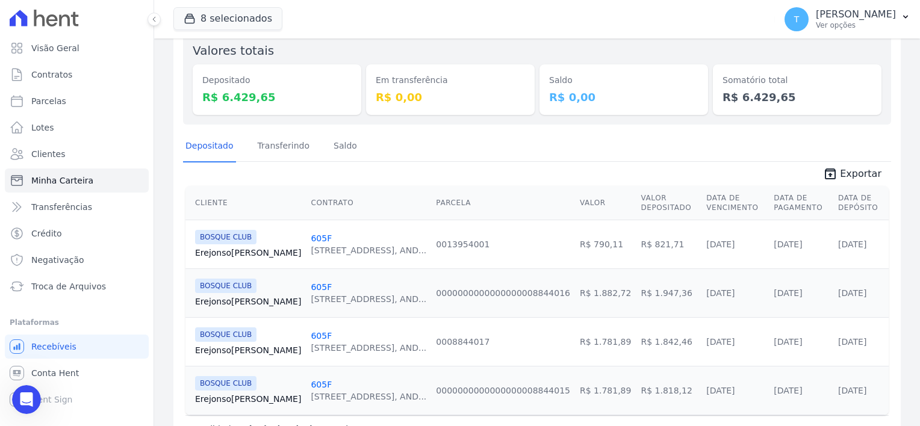
scroll to position [1361, 0]
click at [20, 398] on icon "Abertura do Messenger da Intercom" at bounding box center [25, 399] width 20 height 20
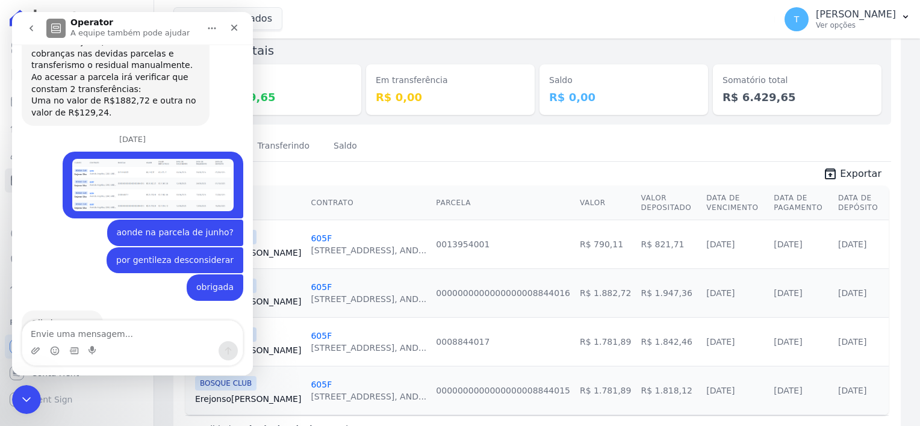
click at [27, 30] on icon "go back" at bounding box center [32, 28] width 10 height 10
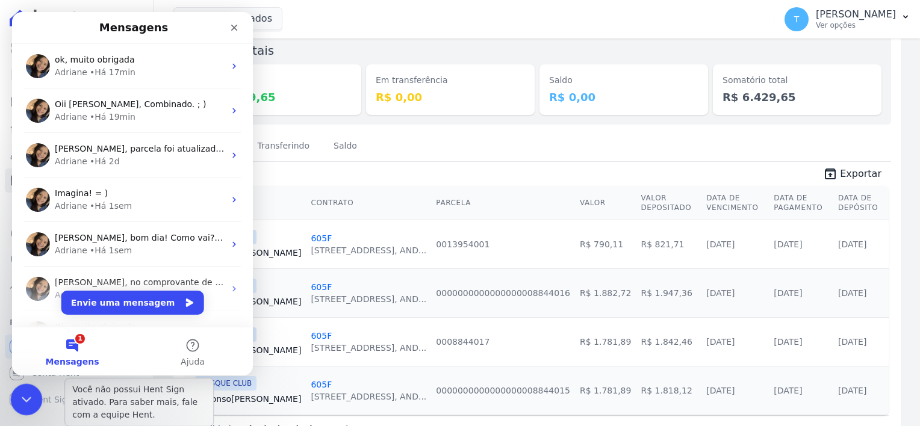
click at [11, 396] on div "Encerramento do Messenger da Intercom" at bounding box center [24, 398] width 29 height 29
